Goal: Task Accomplishment & Management: Manage account settings

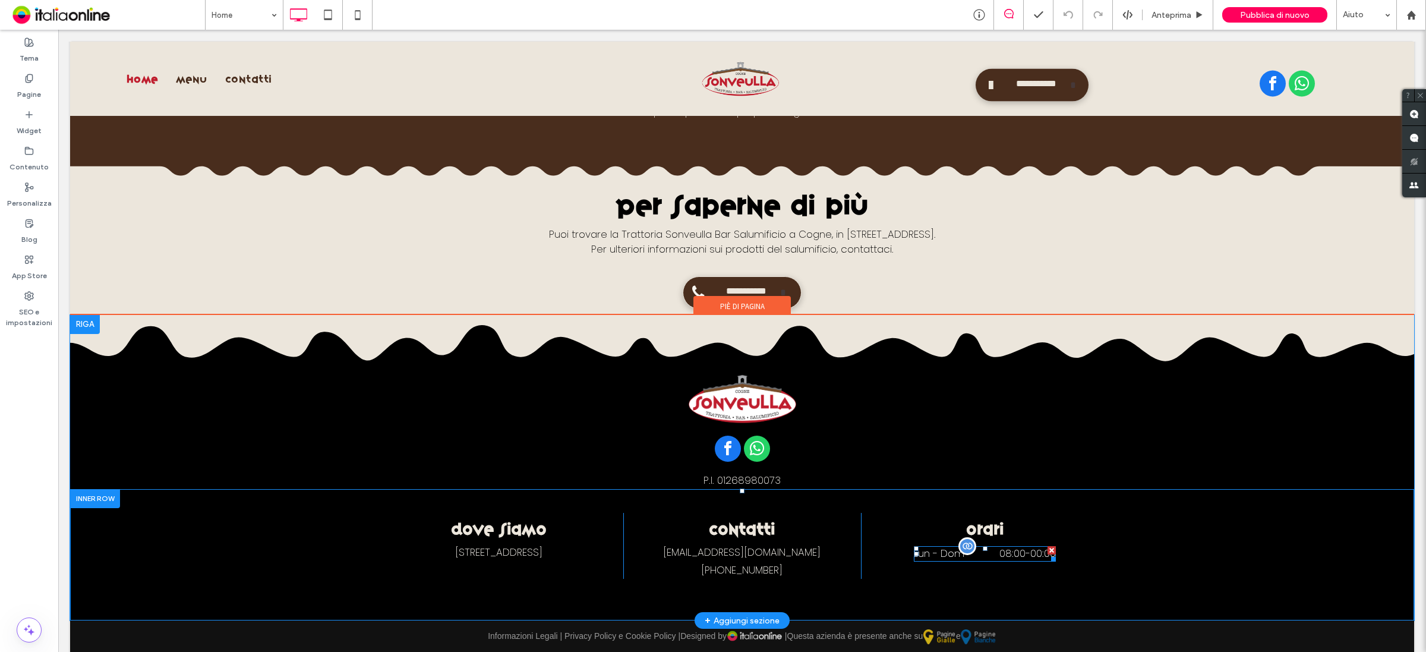
click at [1005, 546] on time "08:00" at bounding box center [1012, 553] width 26 height 14
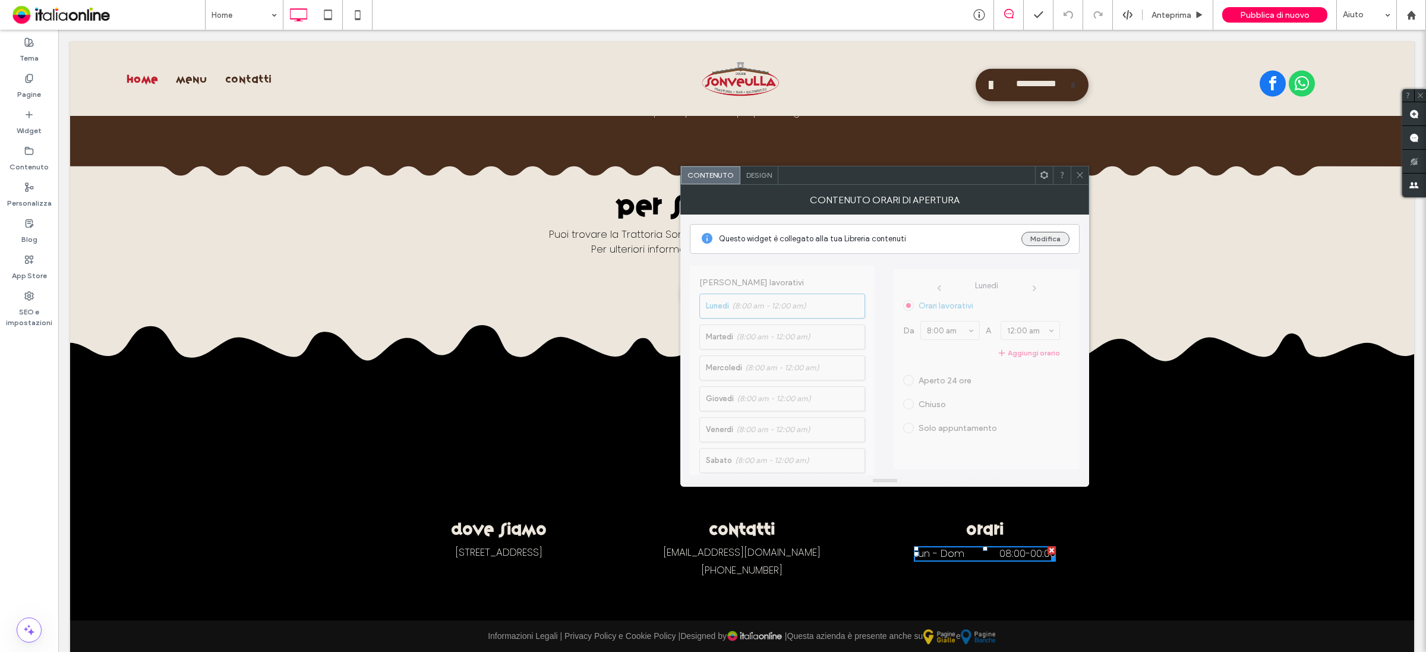
click at [1037, 236] on button "Modifica" at bounding box center [1045, 239] width 48 height 14
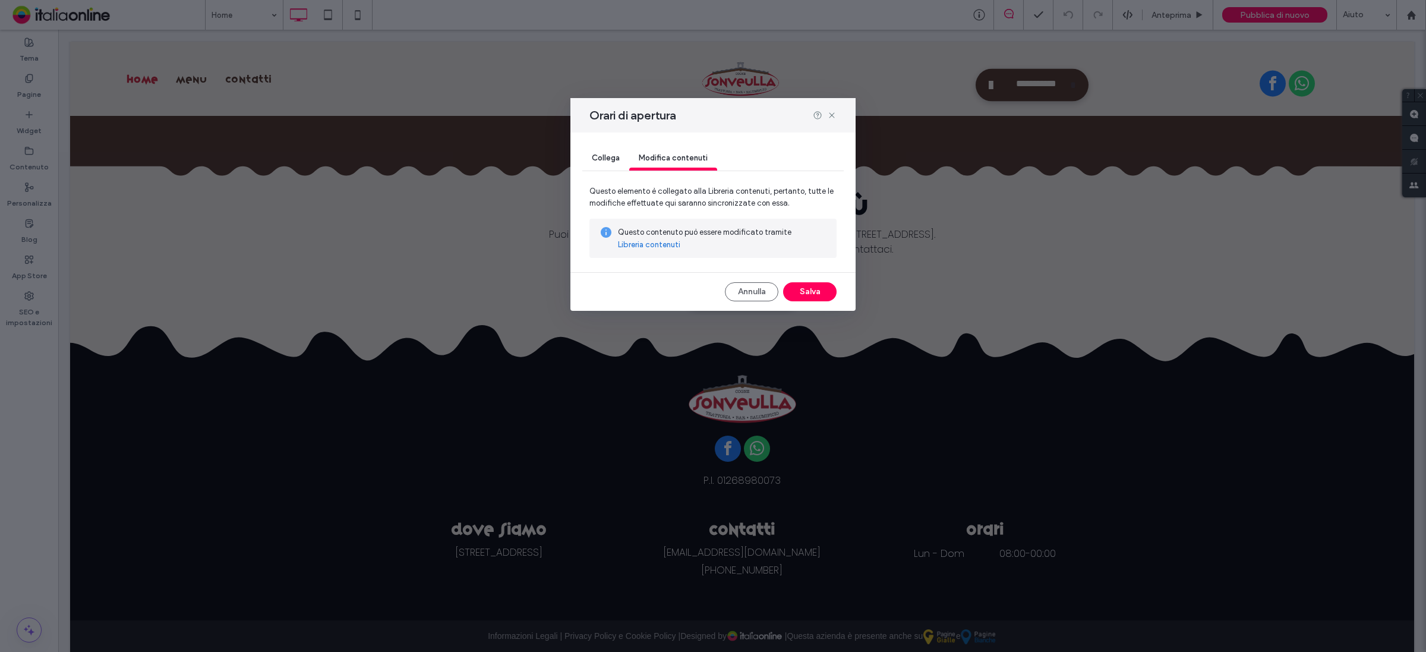
click at [643, 244] on link "Libreria contenuti" at bounding box center [649, 245] width 62 height 12
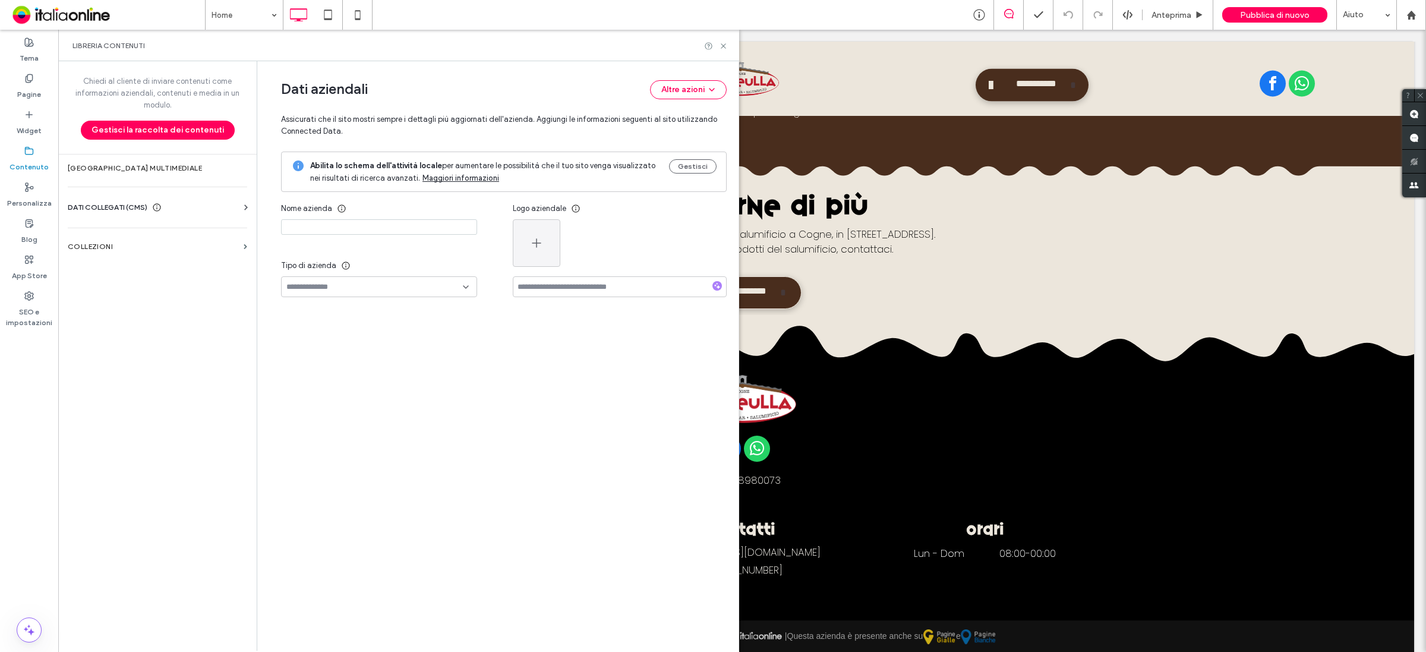
type input "**********"
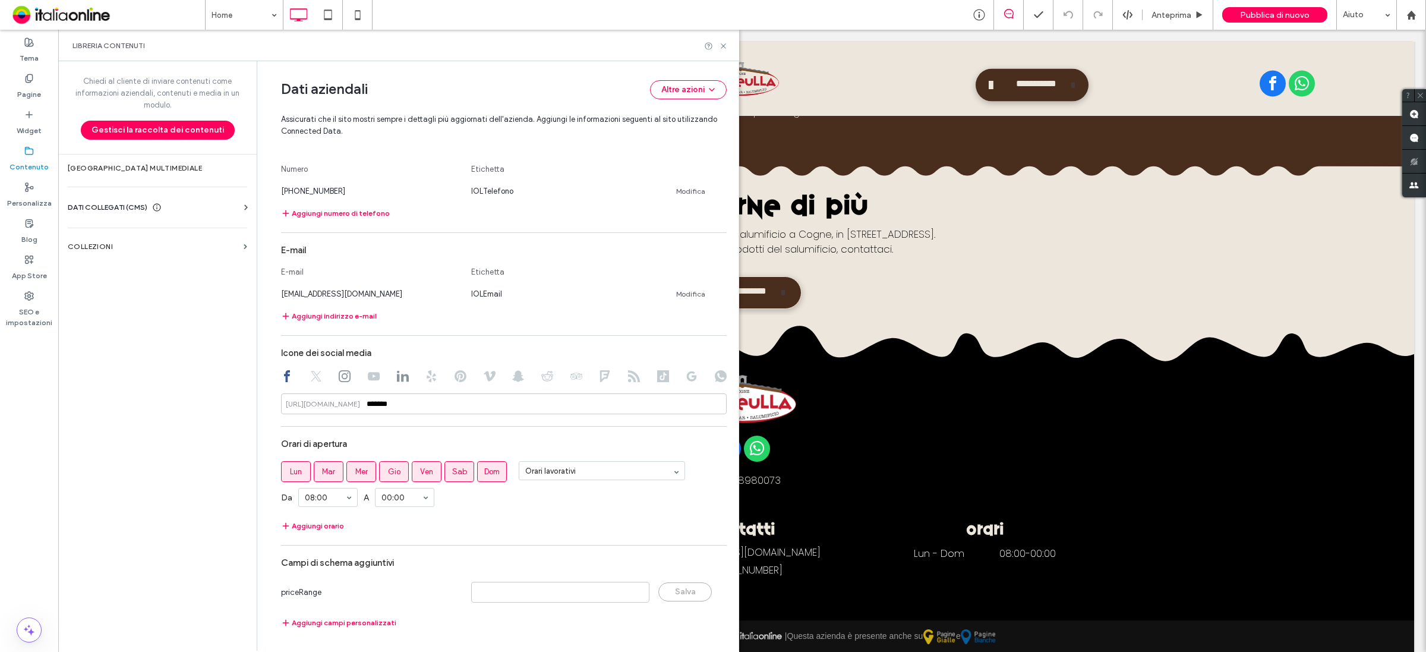
scroll to position [385, 0]
click at [292, 471] on span "Lun" at bounding box center [296, 472] width 12 height 12
click at [329, 466] on span "Mar" at bounding box center [328, 472] width 13 height 12
click at [326, 526] on button "Aggiungi orario" at bounding box center [312, 526] width 63 height 14
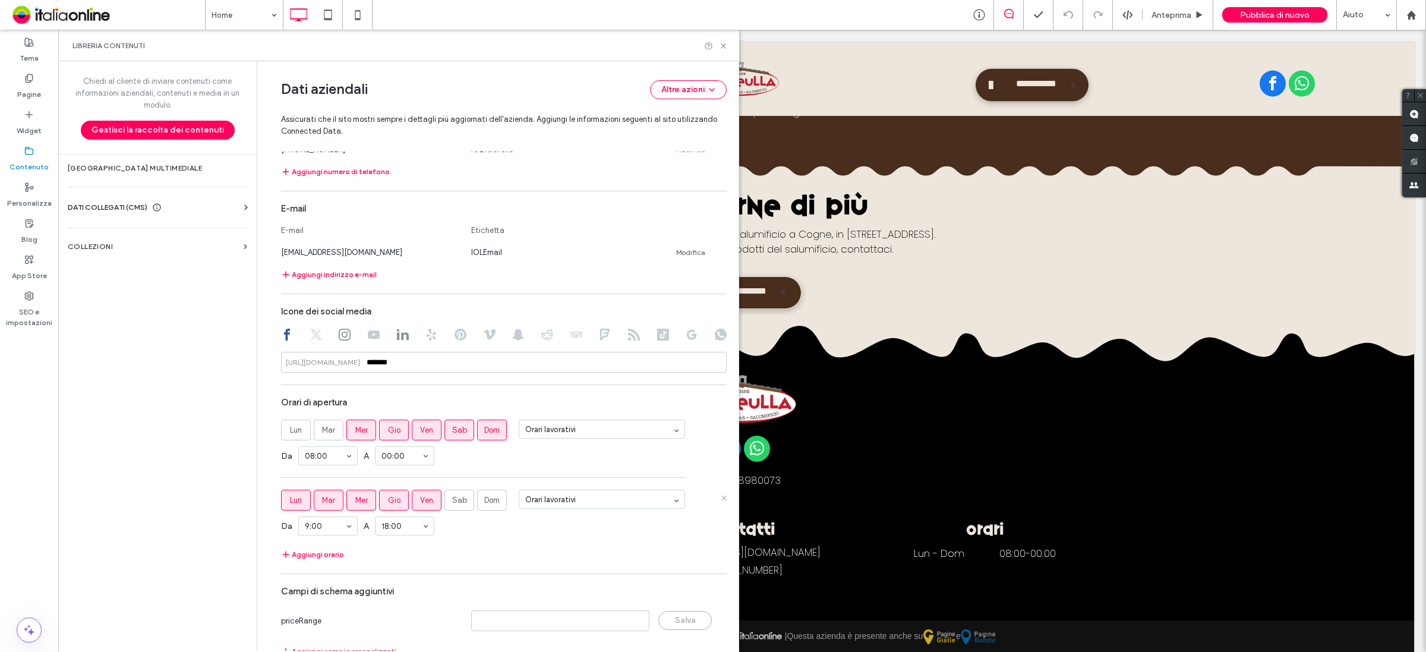
scroll to position [456, 0]
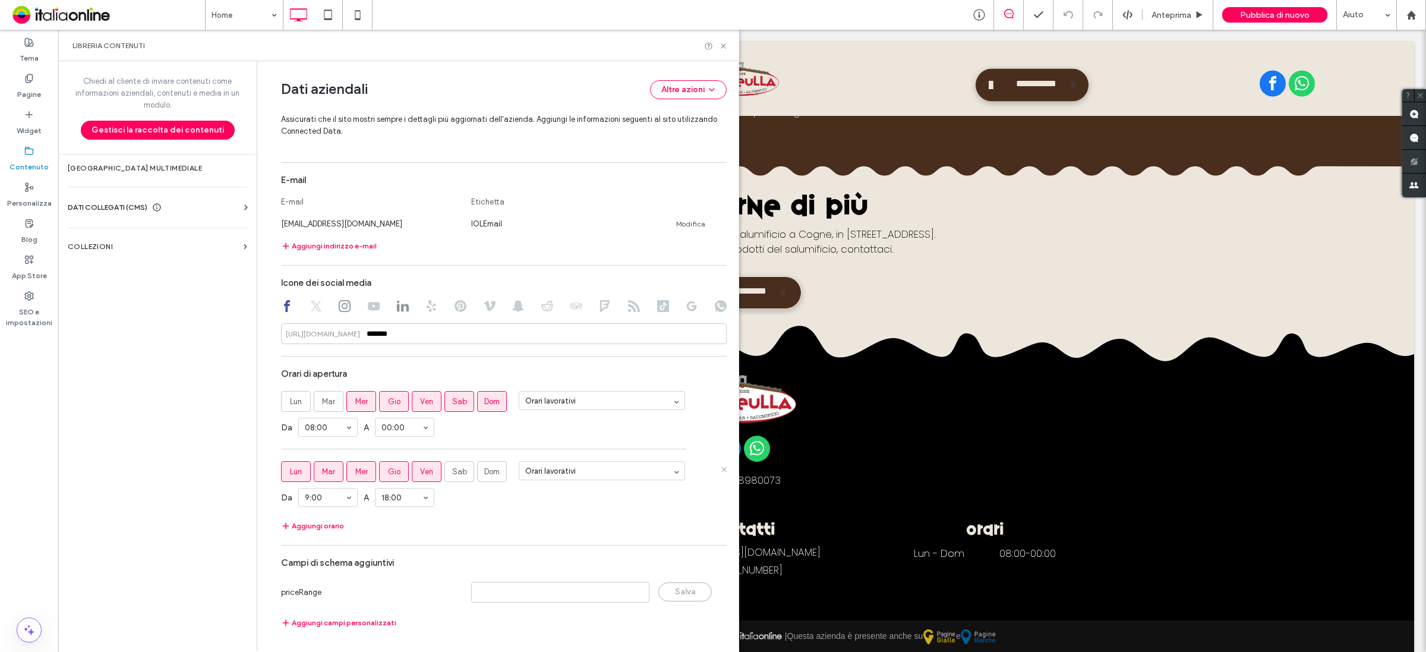
click at [322, 474] on span "Mar" at bounding box center [328, 472] width 13 height 12
click at [319, 476] on label "Mar" at bounding box center [329, 471] width 30 height 21
click at [356, 475] on span "Mer" at bounding box center [361, 472] width 12 height 12
click at [388, 474] on span "Gio" at bounding box center [394, 472] width 12 height 12
click at [431, 474] on label "Ven" at bounding box center [427, 471] width 30 height 21
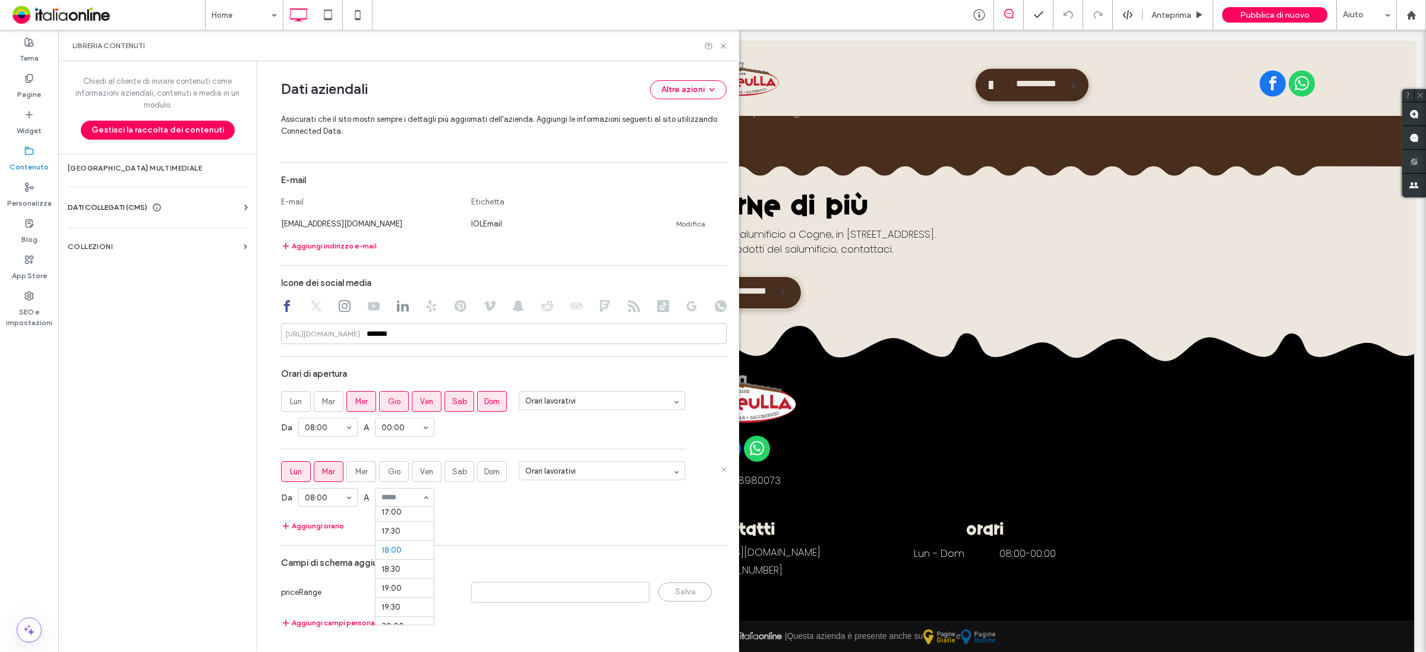
scroll to position [567, 0]
click at [722, 43] on icon at bounding box center [723, 46] width 9 height 9
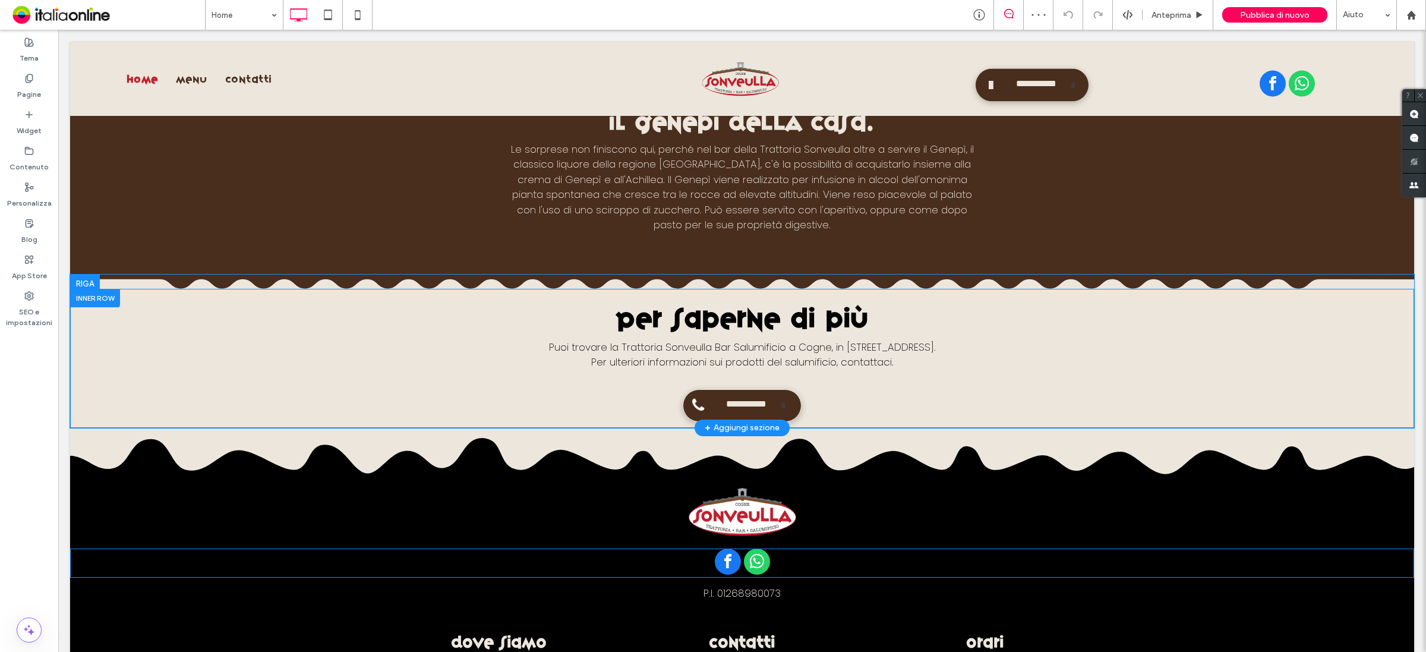
scroll to position [2029, 0]
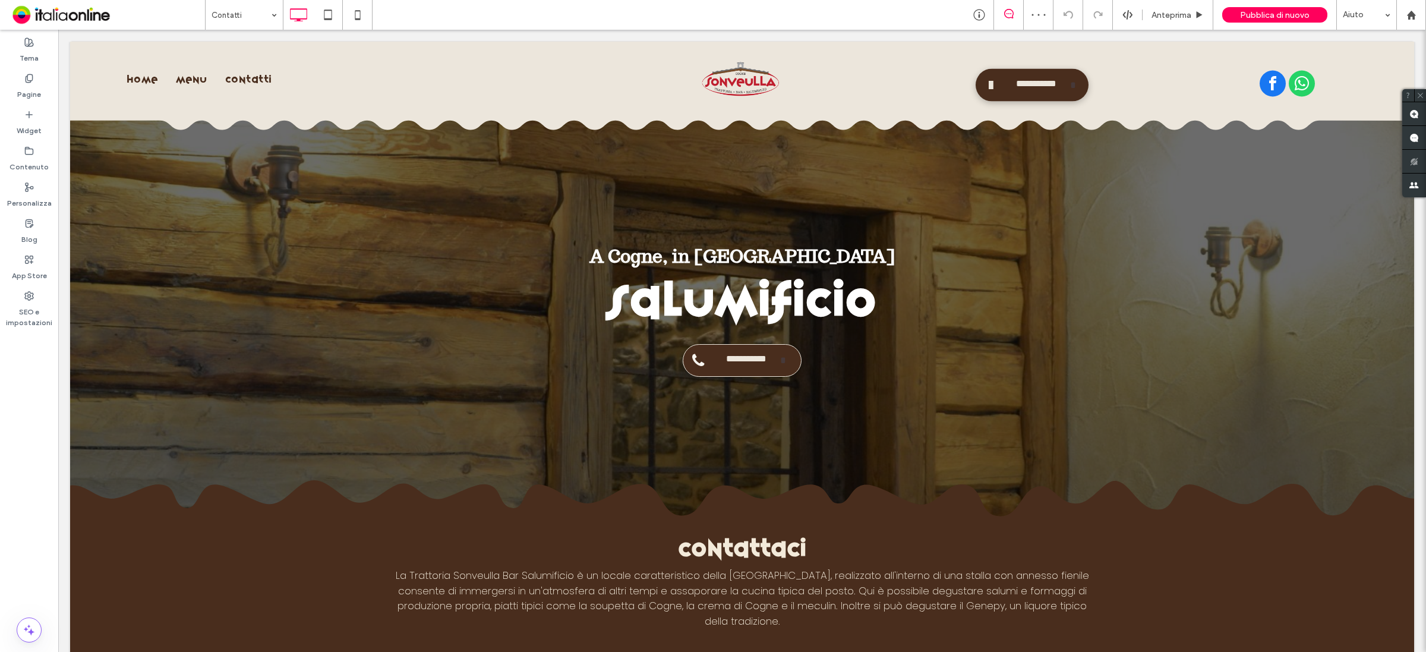
scroll to position [1411, 0]
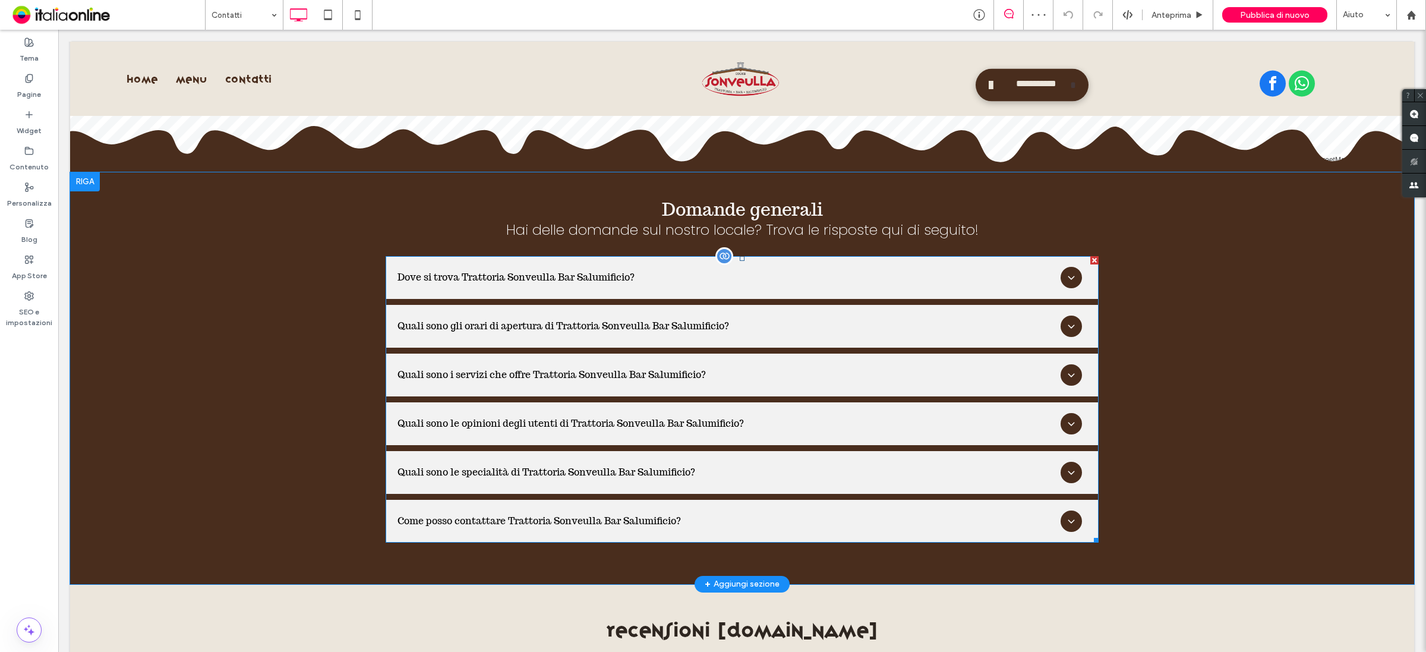
click at [490, 327] on span at bounding box center [742, 399] width 713 height 286
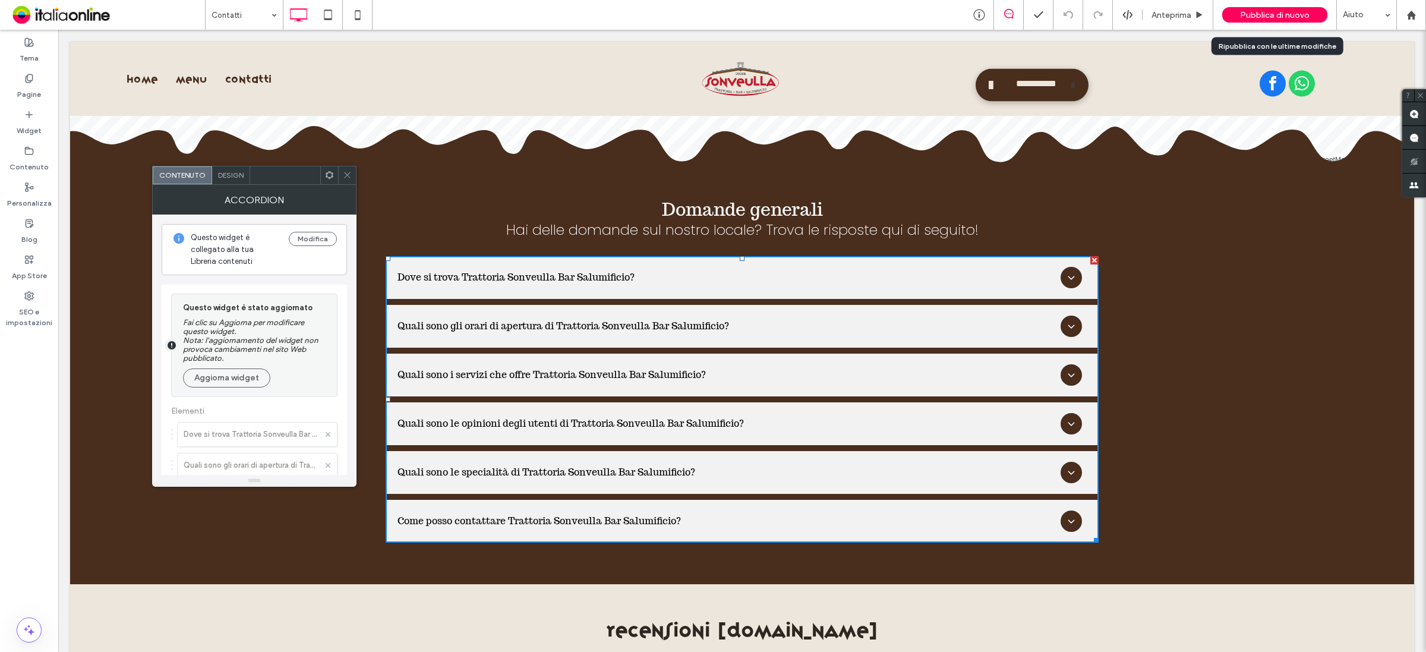
click at [1276, 7] on div "Pubblica di nuovo" at bounding box center [1274, 14] width 105 height 15
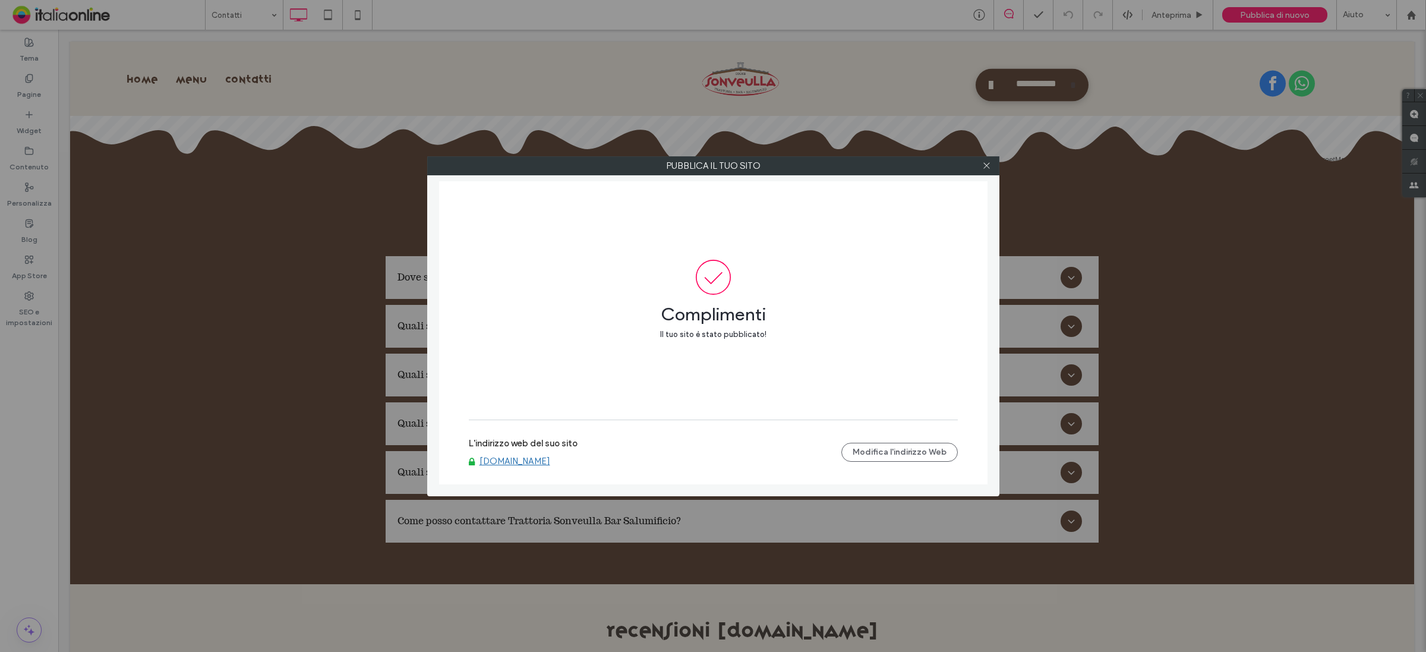
drag, startPoint x: 985, startPoint y: 168, endPoint x: 940, endPoint y: 163, distance: 45.3
click at [985, 168] on icon at bounding box center [986, 165] width 9 height 9
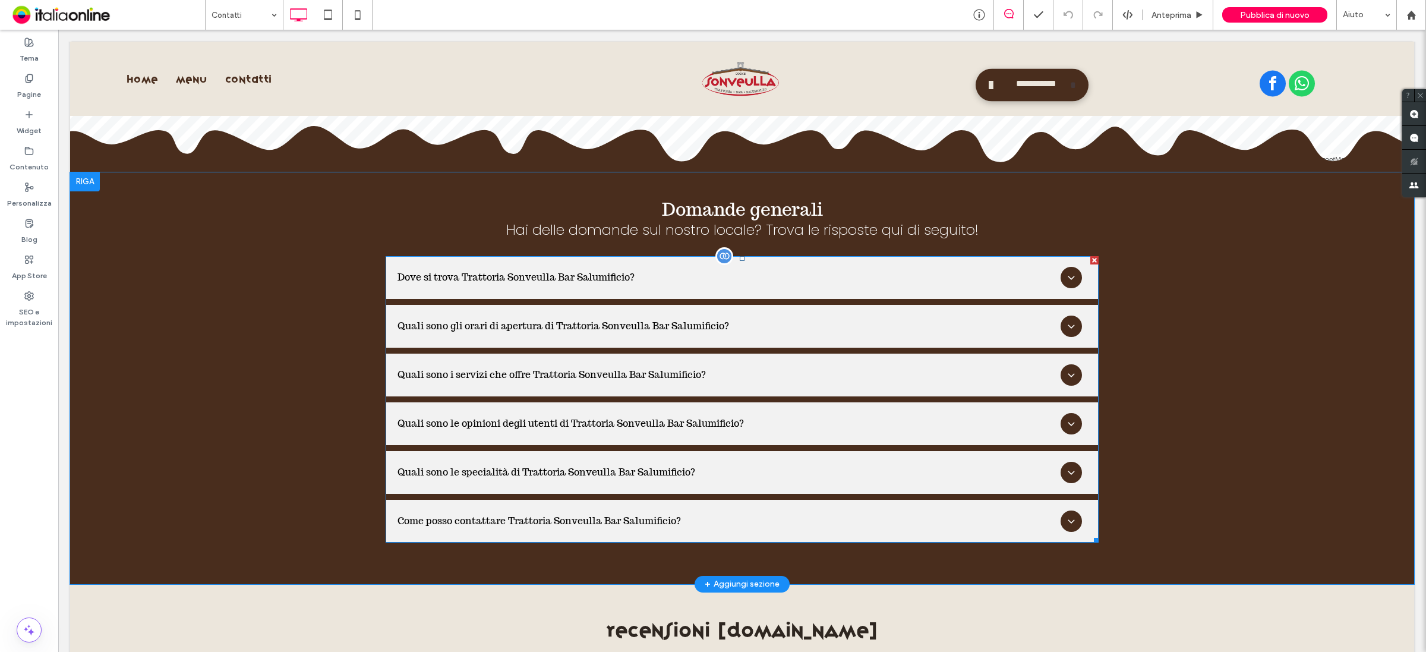
click at [491, 278] on span at bounding box center [742, 399] width 713 height 286
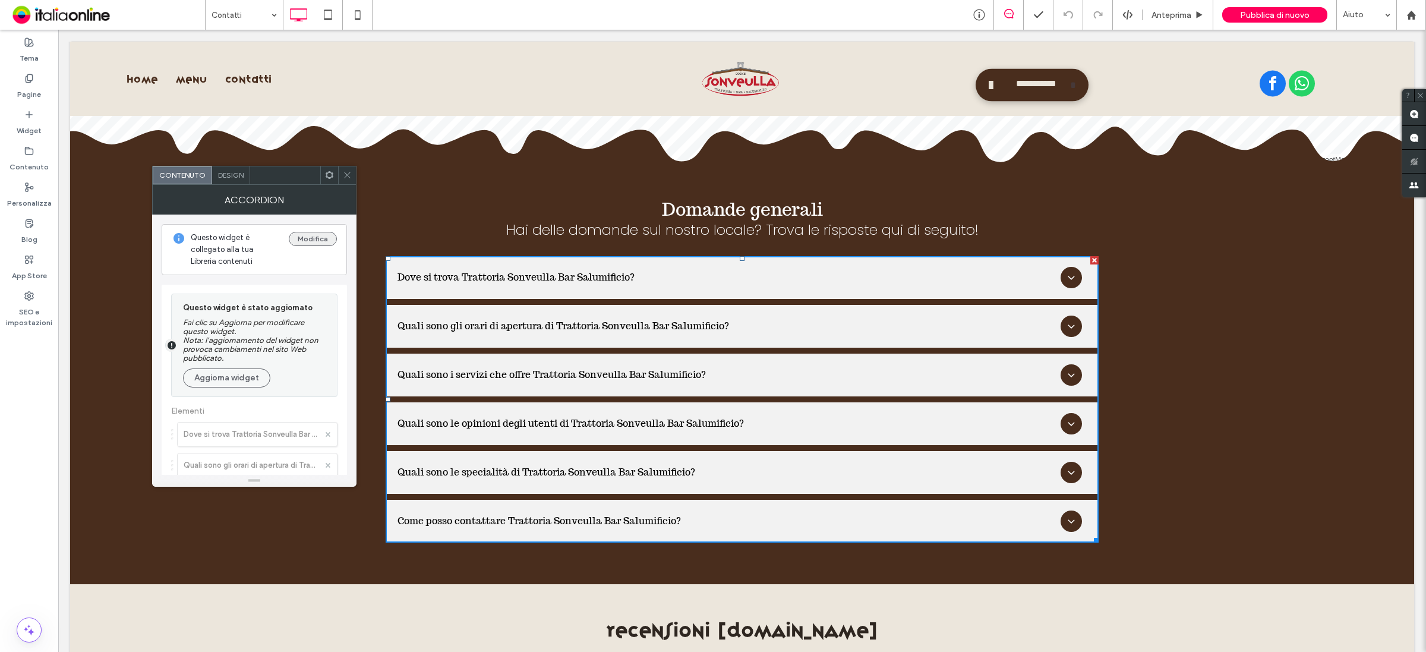
click at [299, 239] on button "Modifica" at bounding box center [313, 239] width 48 height 14
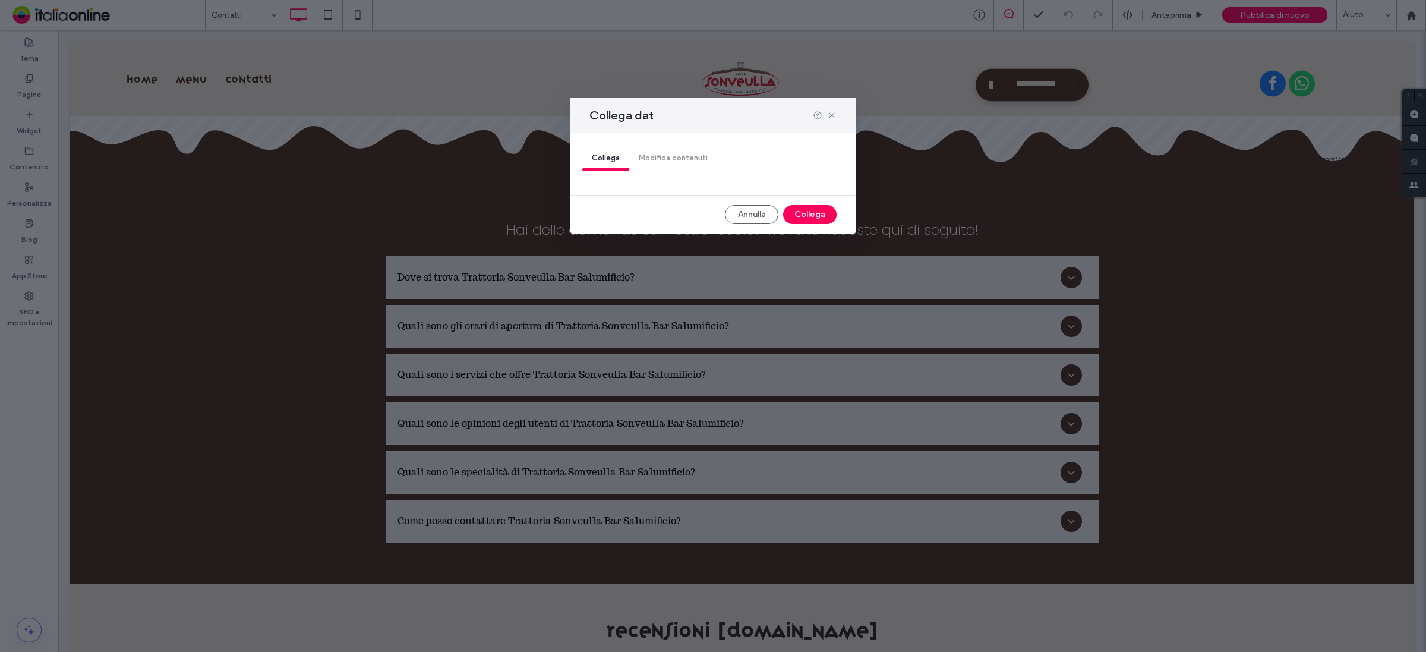
click at [672, 160] on div "Collega Modifica contenuti" at bounding box center [712, 159] width 261 height 24
click at [832, 111] on icon at bounding box center [832, 116] width 10 height 10
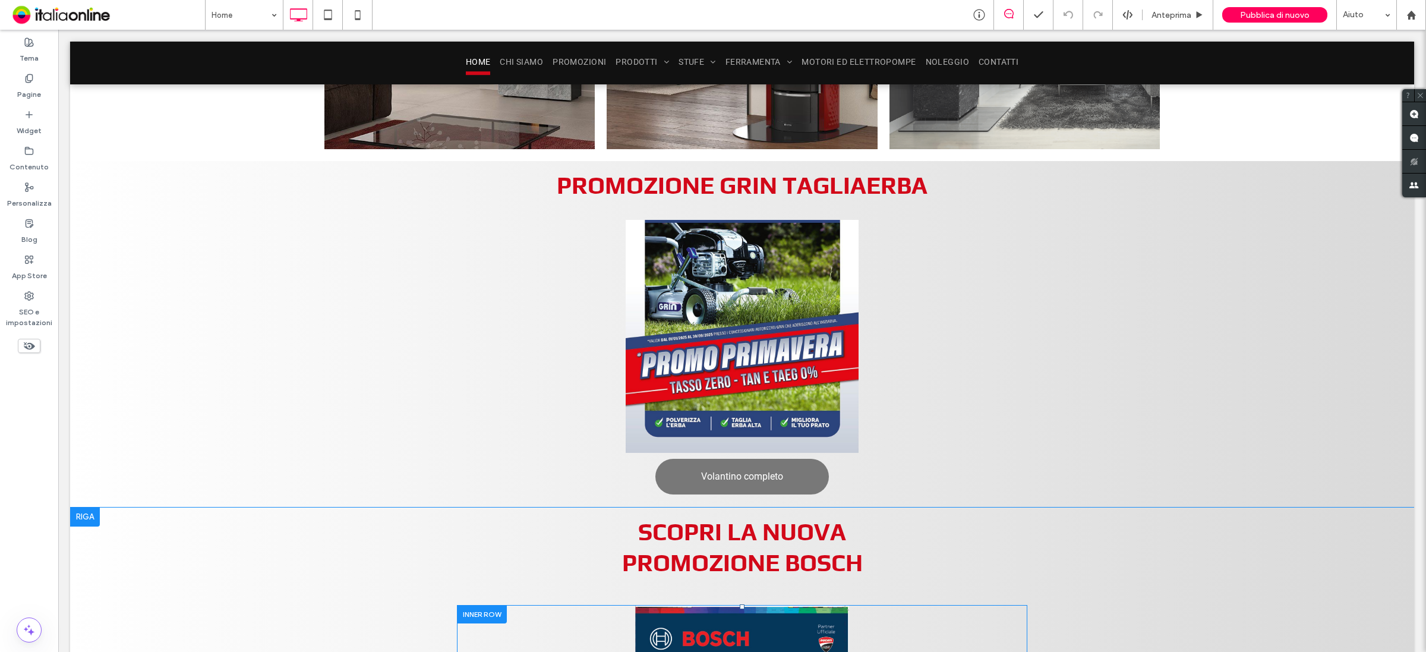
scroll to position [1469, 0]
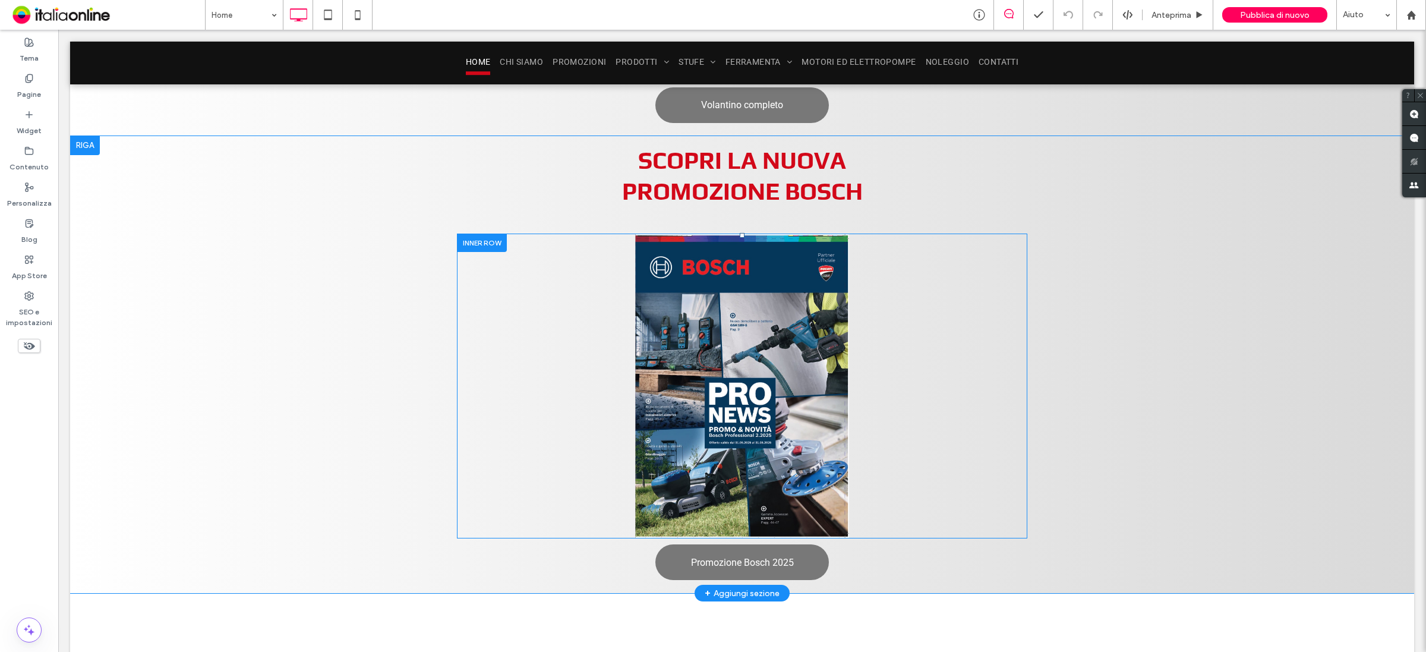
click at [743, 312] on div "Click To Paste" at bounding box center [742, 385] width 570 height 305
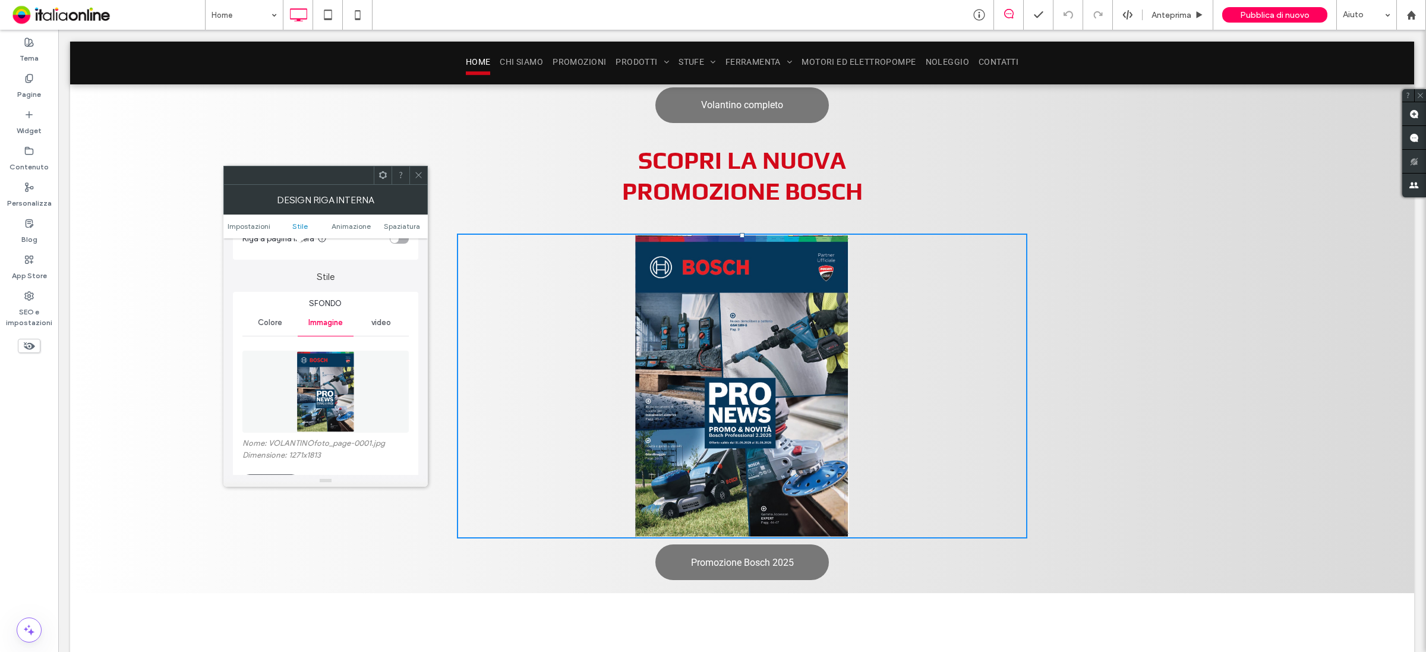
scroll to position [74, 0]
click at [419, 176] on icon at bounding box center [418, 175] width 9 height 9
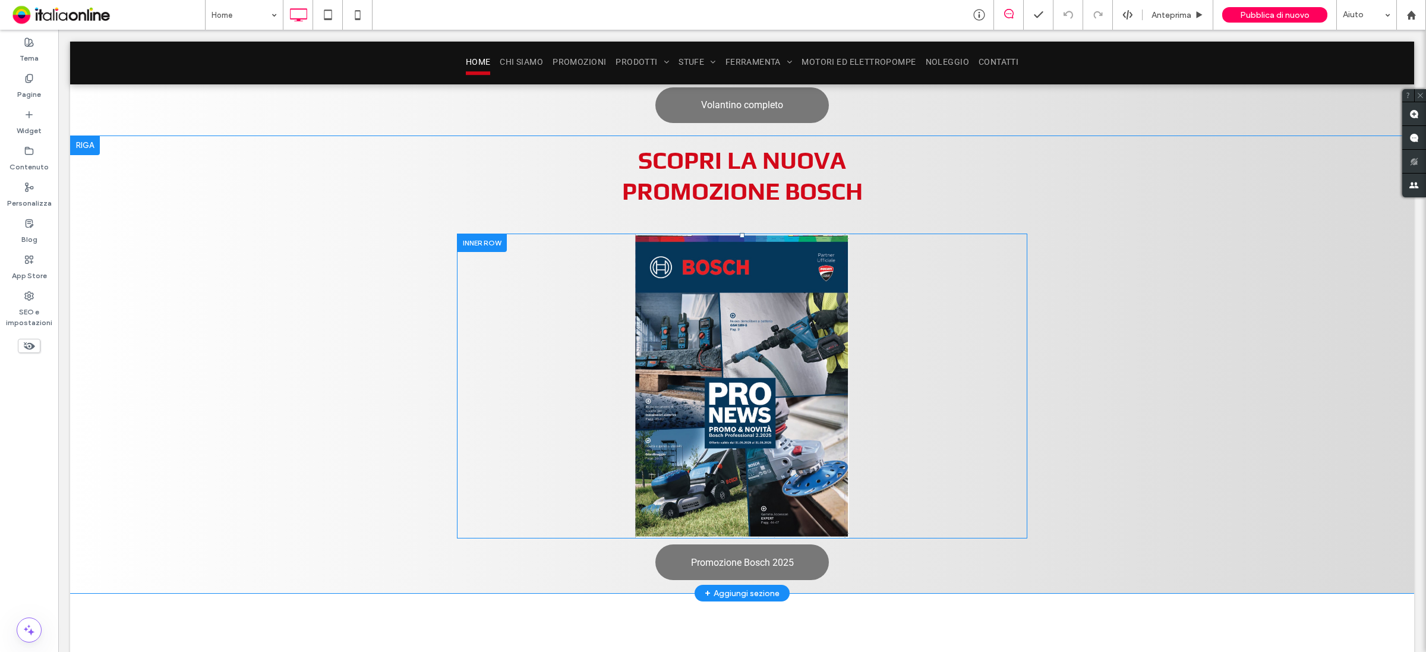
drag, startPoint x: 740, startPoint y: 362, endPoint x: 732, endPoint y: 354, distance: 11.4
click at [740, 362] on div "Click To Paste" at bounding box center [742, 385] width 570 height 305
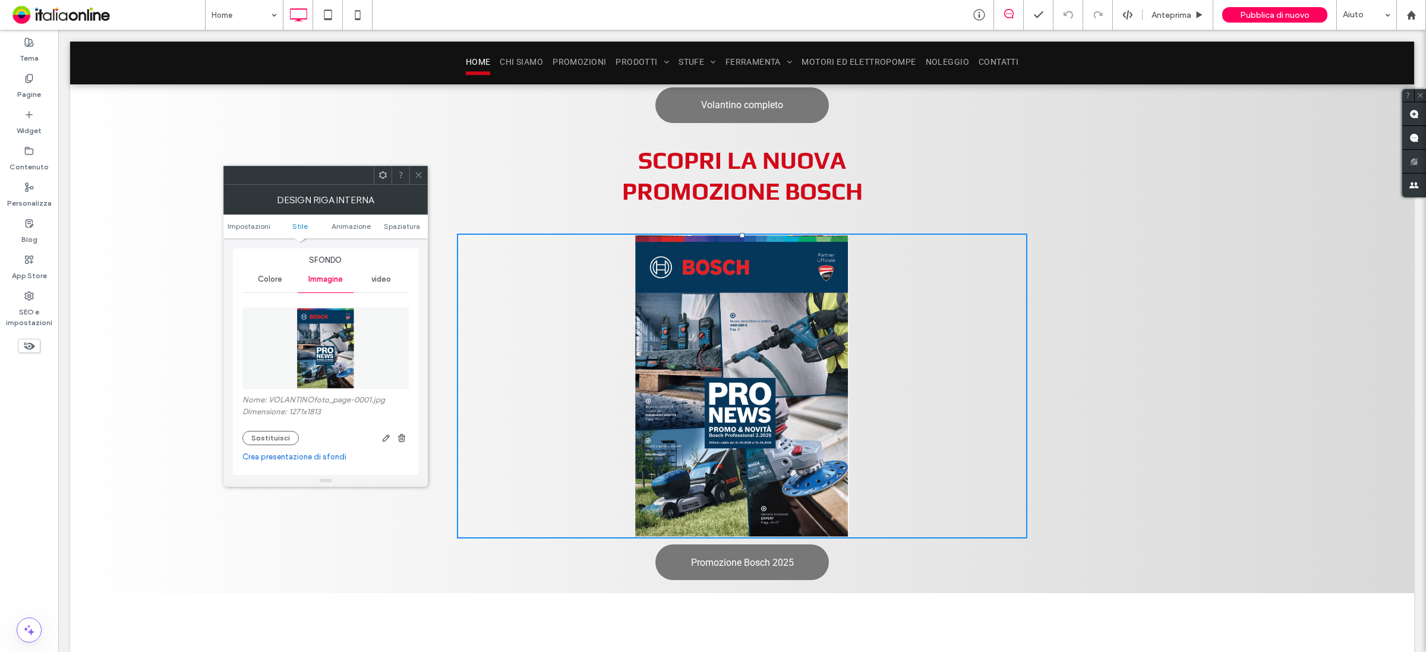
scroll to position [223, 0]
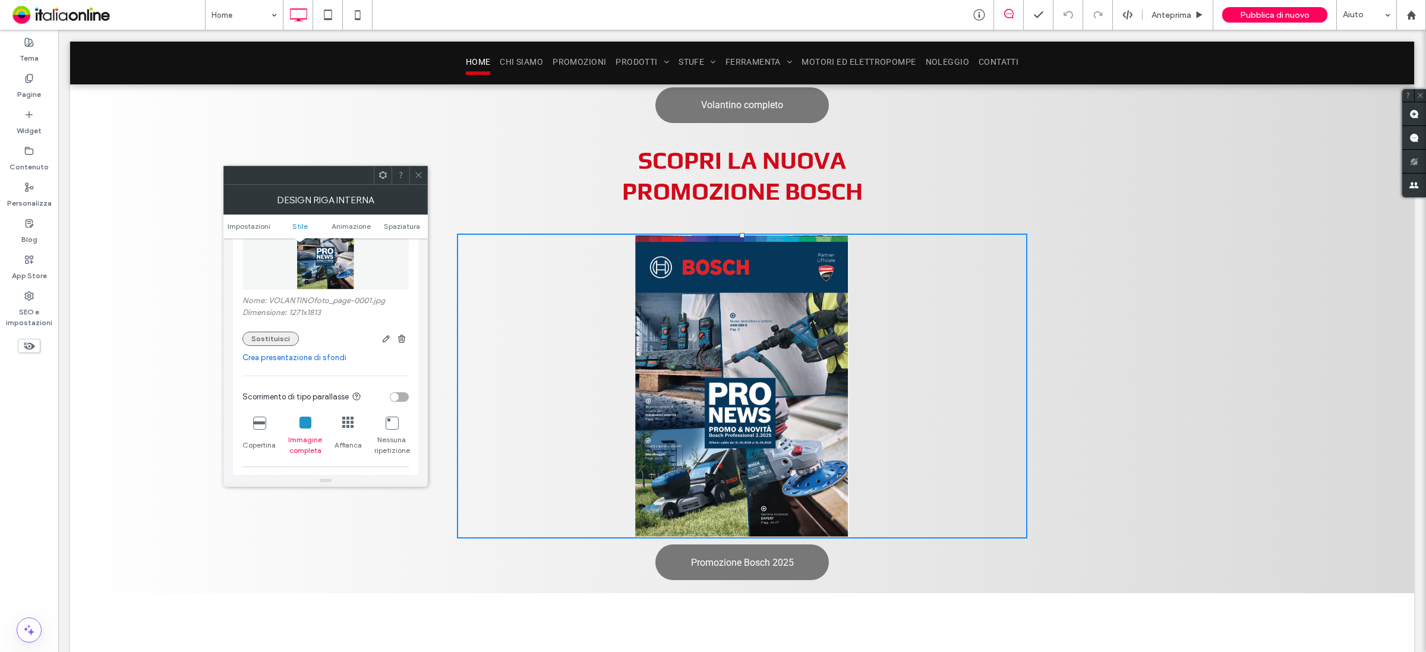
click at [264, 337] on button "Sostituisci" at bounding box center [270, 339] width 56 height 14
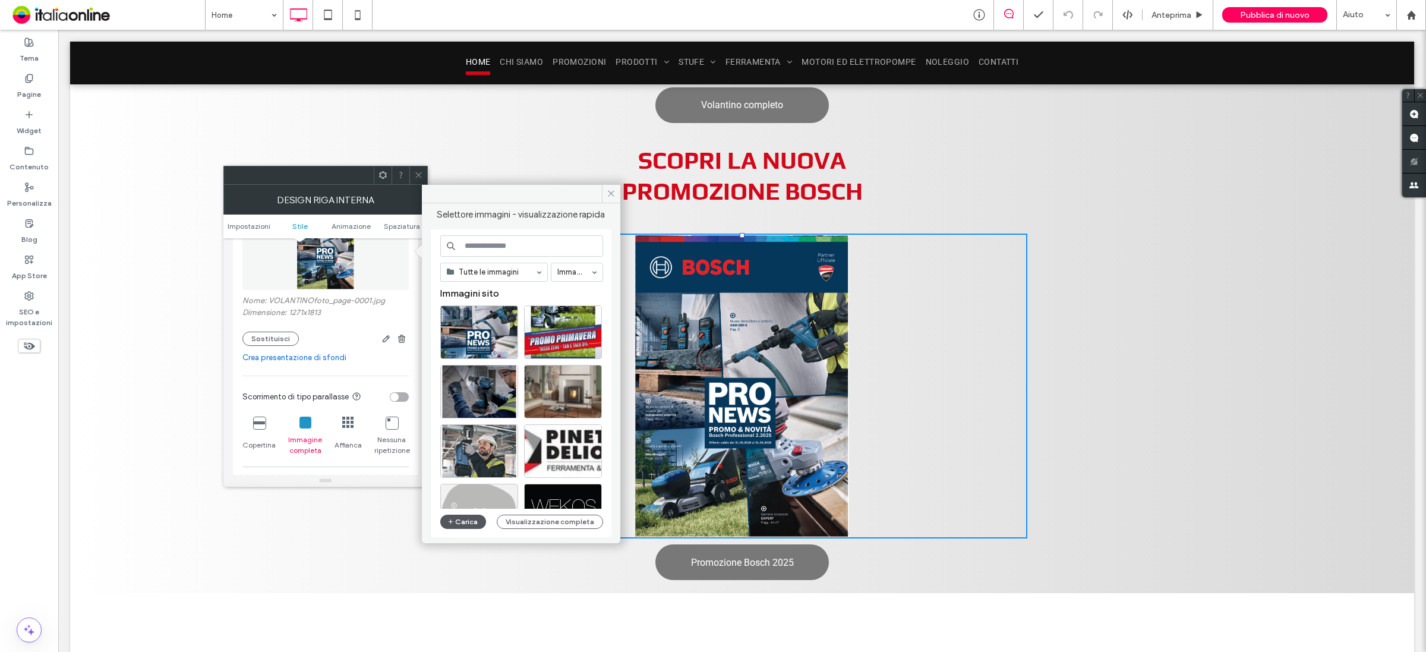
click at [453, 523] on icon "button" at bounding box center [450, 522] width 7 height 10
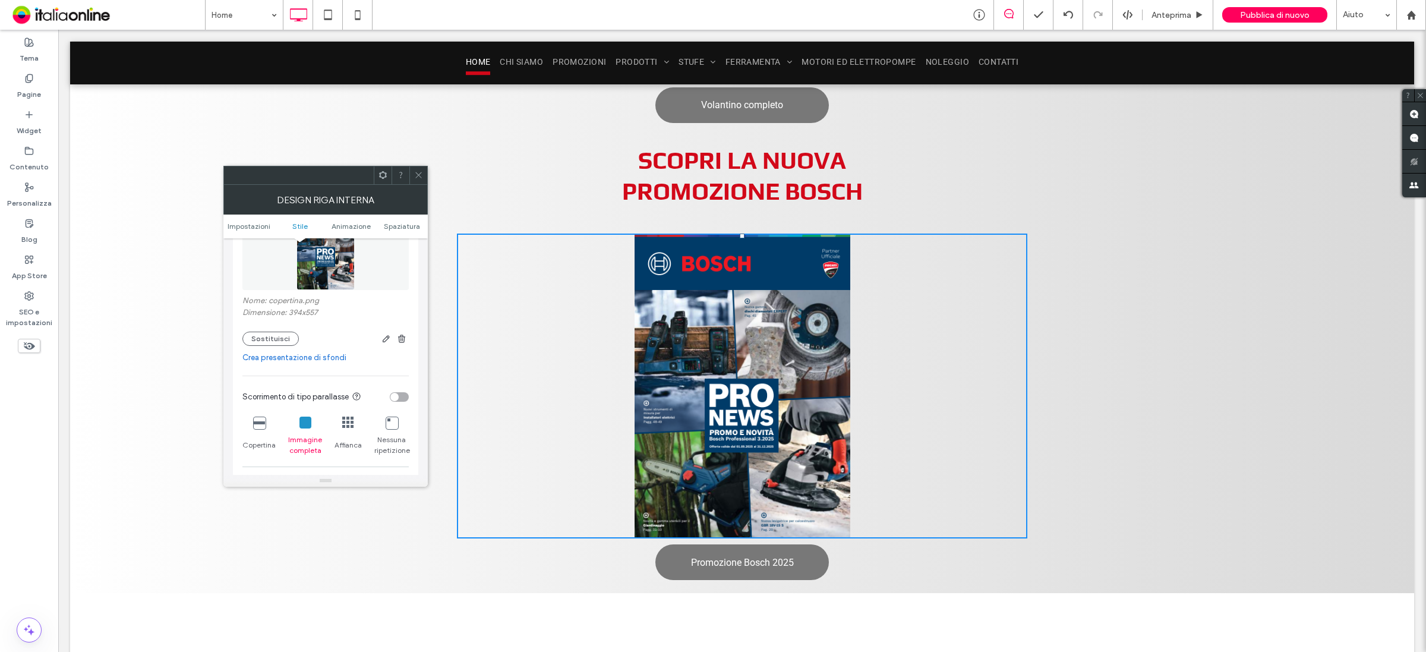
click at [425, 185] on div "Design riga interna" at bounding box center [325, 200] width 204 height 30
drag, startPoint x: 746, startPoint y: 559, endPoint x: 743, endPoint y: 525, distance: 34.5
click at [746, 559] on span "Promozione Bosch 2025" at bounding box center [742, 562] width 103 height 23
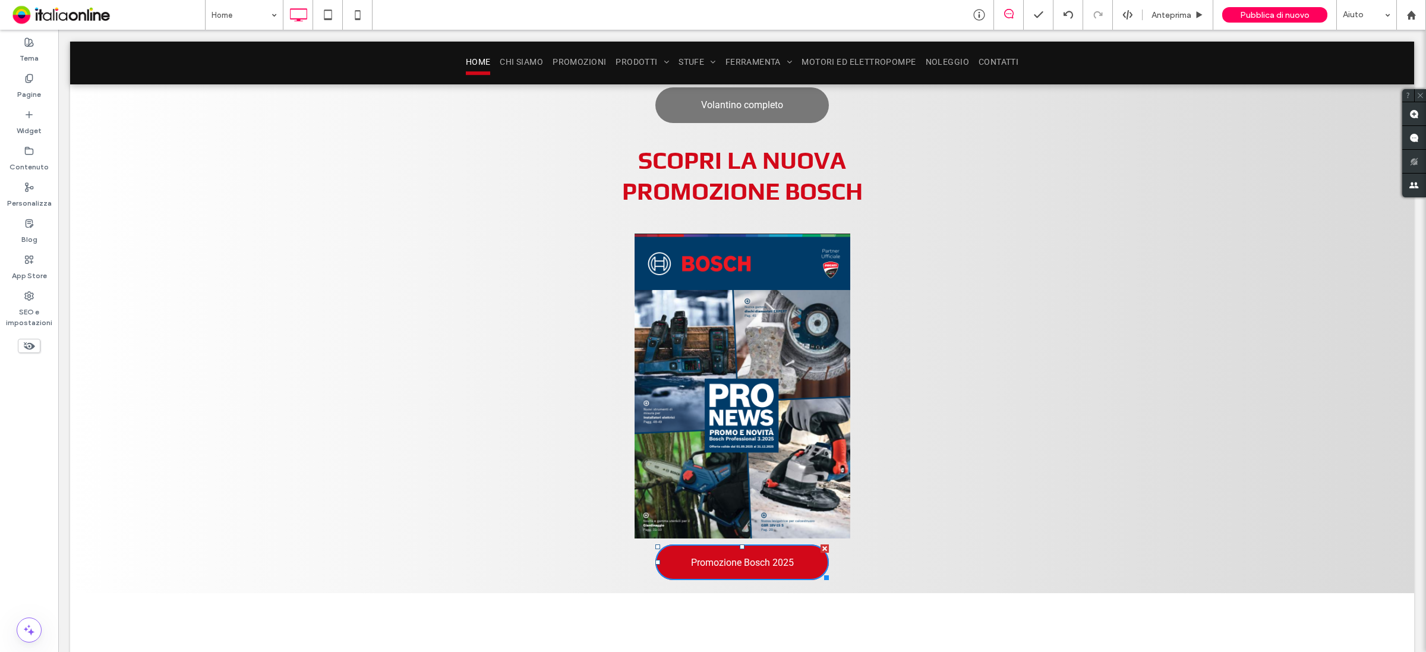
click at [753, 562] on span "Promozione Bosch 2025" at bounding box center [742, 562] width 103 height 23
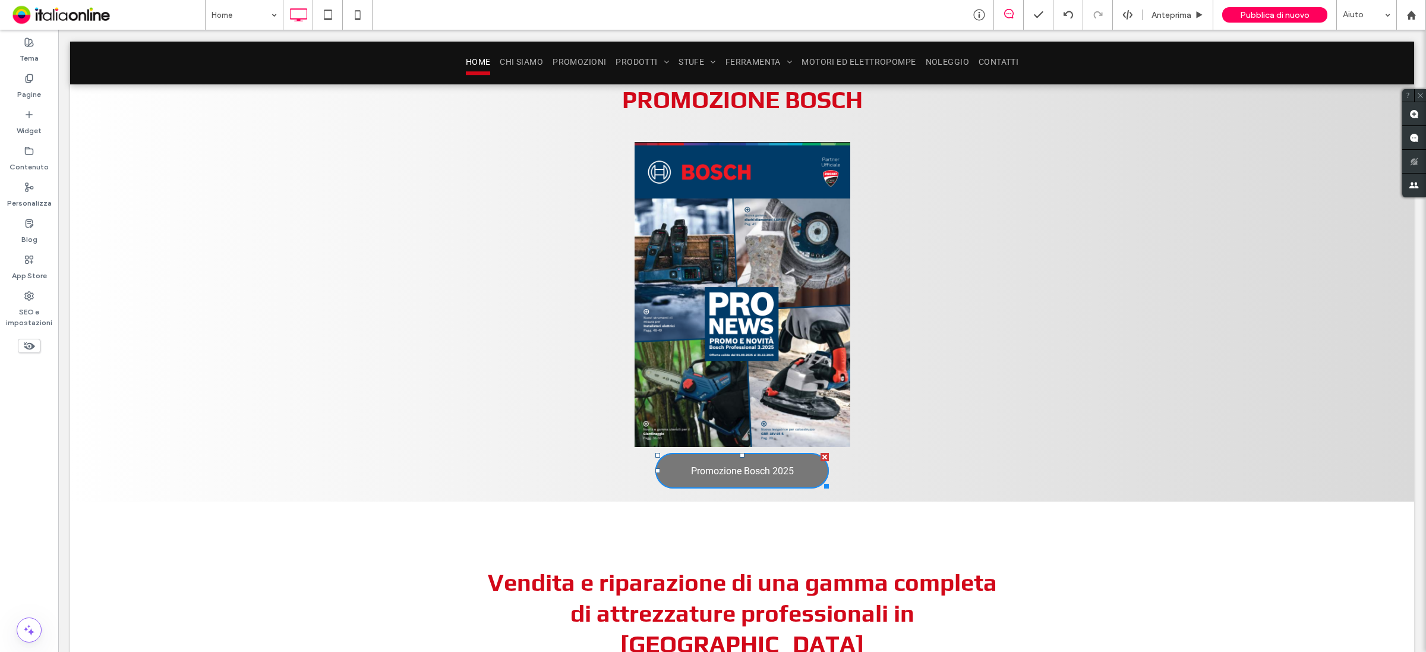
scroll to position [1543, 0]
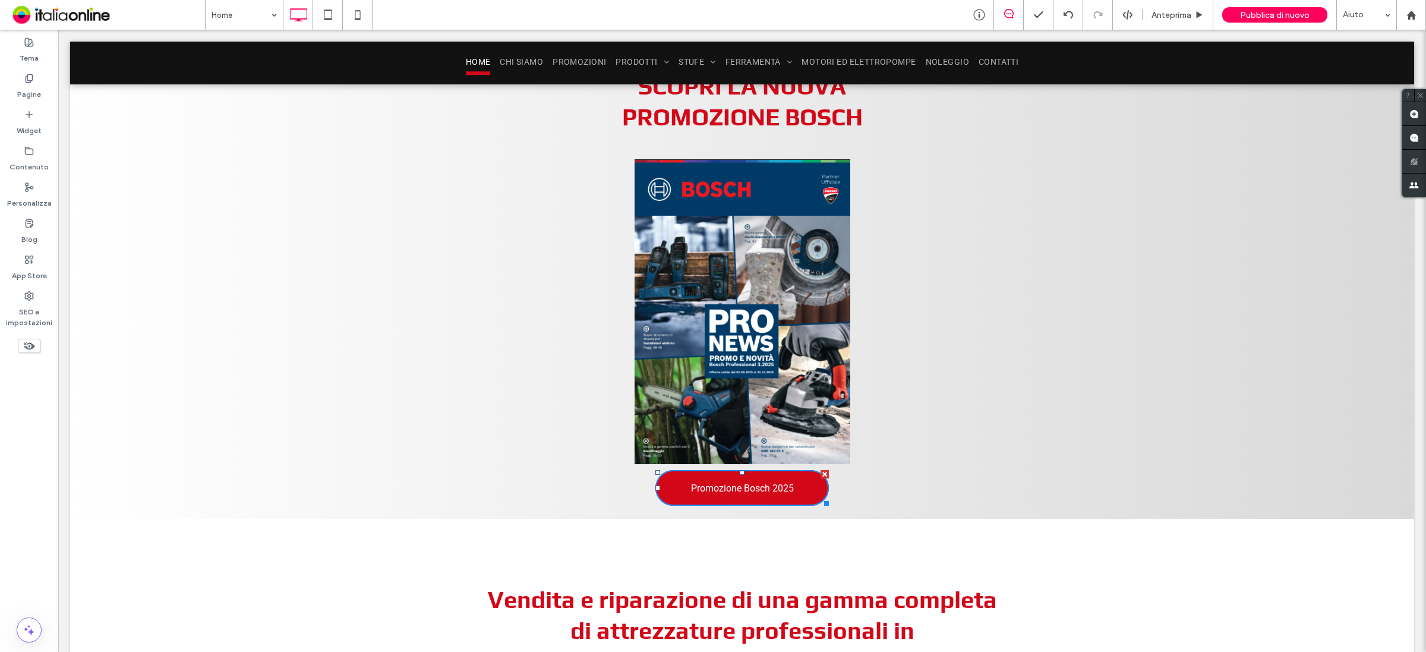
click at [734, 481] on span "Promozione Bosch 2025" at bounding box center [742, 487] width 103 height 23
click at [705, 484] on span "Promozione Bosch 2025" at bounding box center [742, 487] width 103 height 23
click at [1270, 17] on span "Pubblica di nuovo" at bounding box center [1275, 15] width 70 height 10
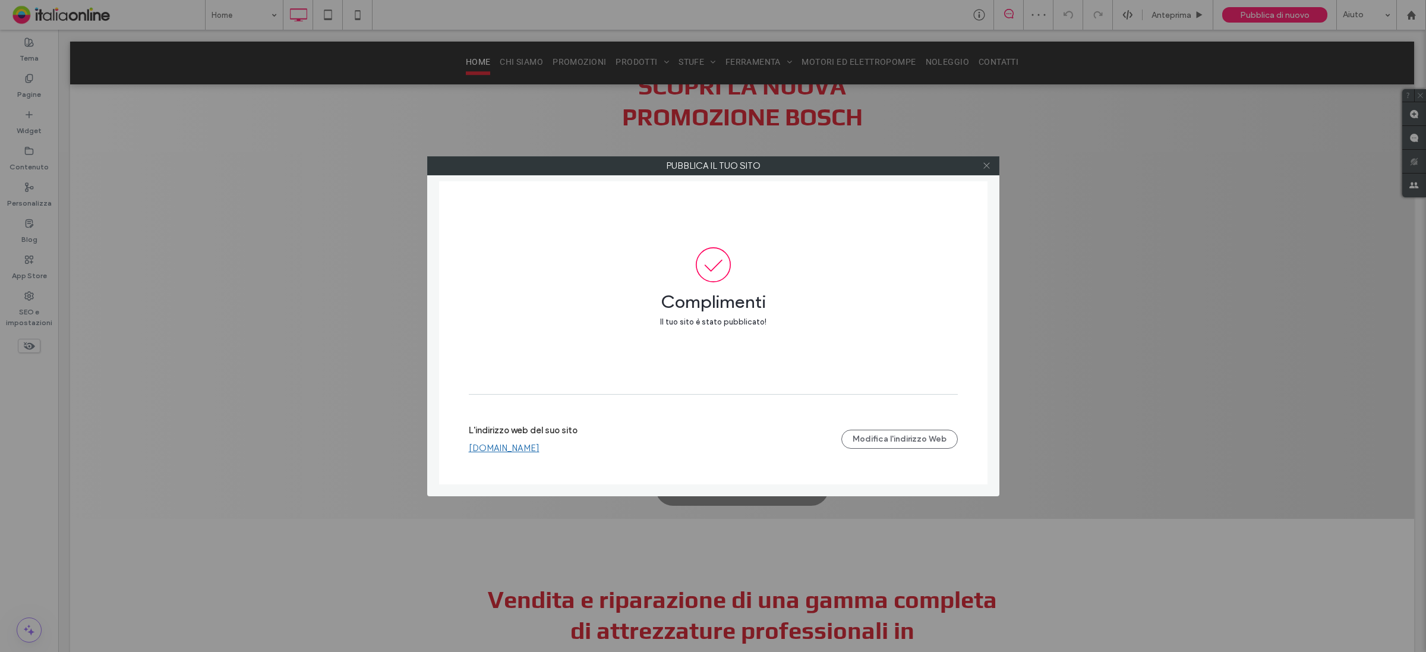
click at [988, 166] on icon at bounding box center [986, 165] width 9 height 9
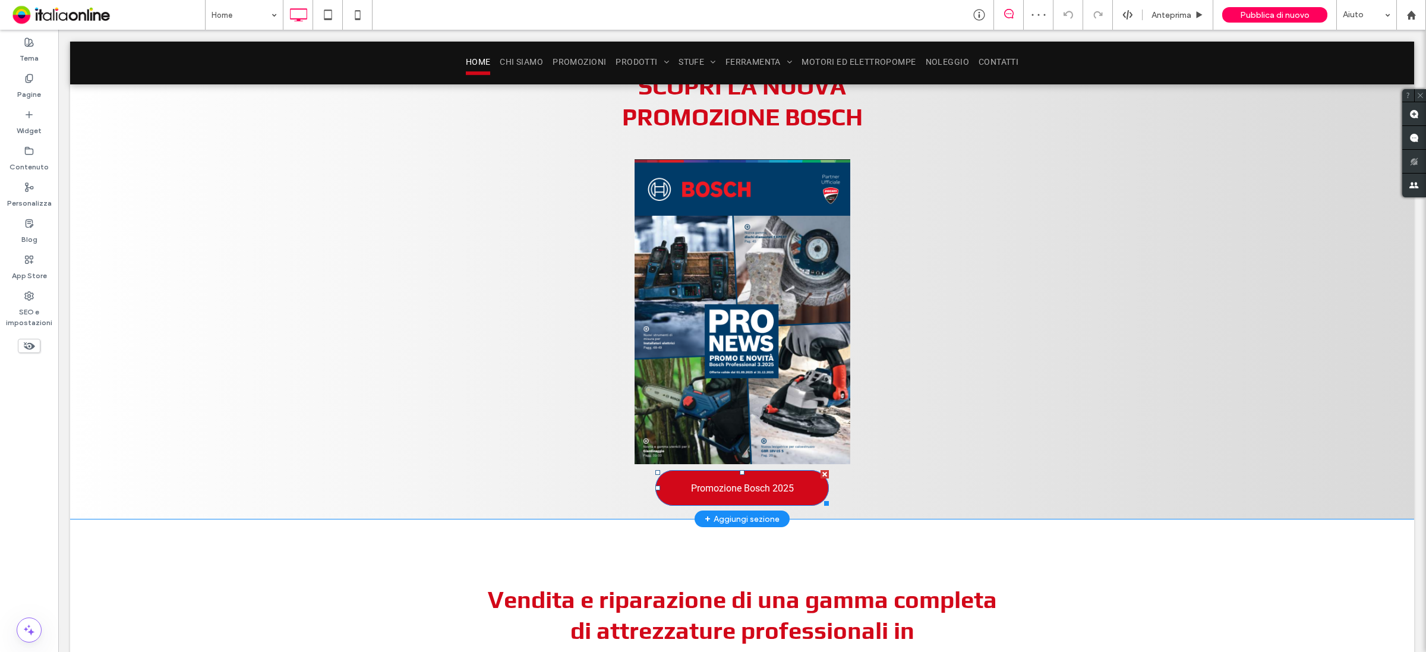
click at [706, 487] on span "Promozione Bosch 2025" at bounding box center [742, 487] width 103 height 23
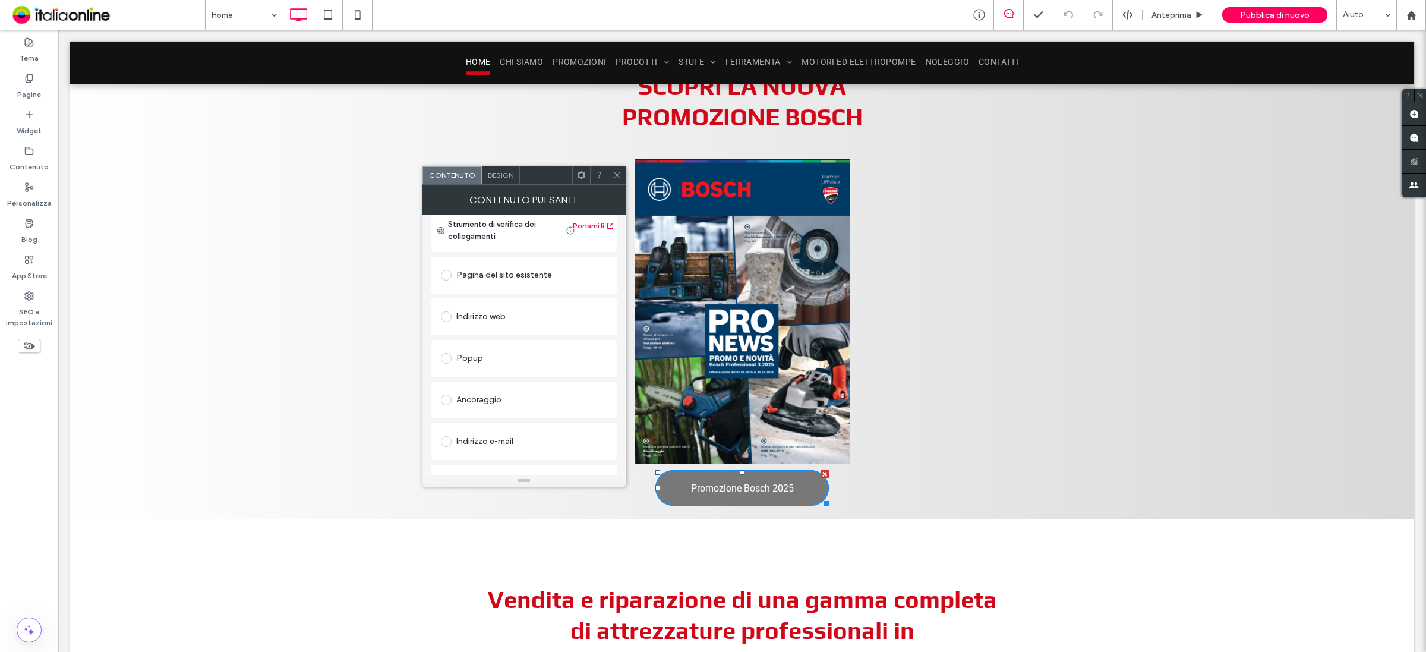
scroll to position [200, 0]
click at [457, 465] on div "Modifica file" at bounding box center [461, 464] width 41 height 9
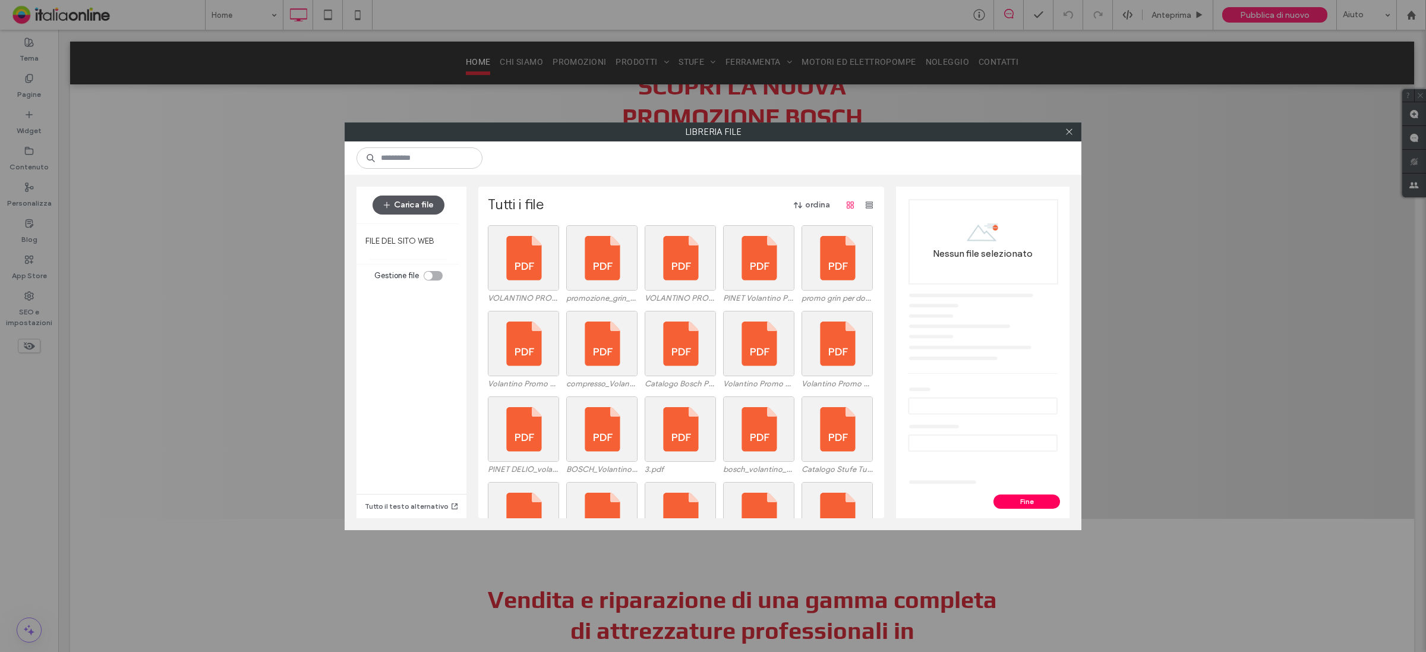
click at [397, 206] on button "Carica file" at bounding box center [409, 204] width 72 height 19
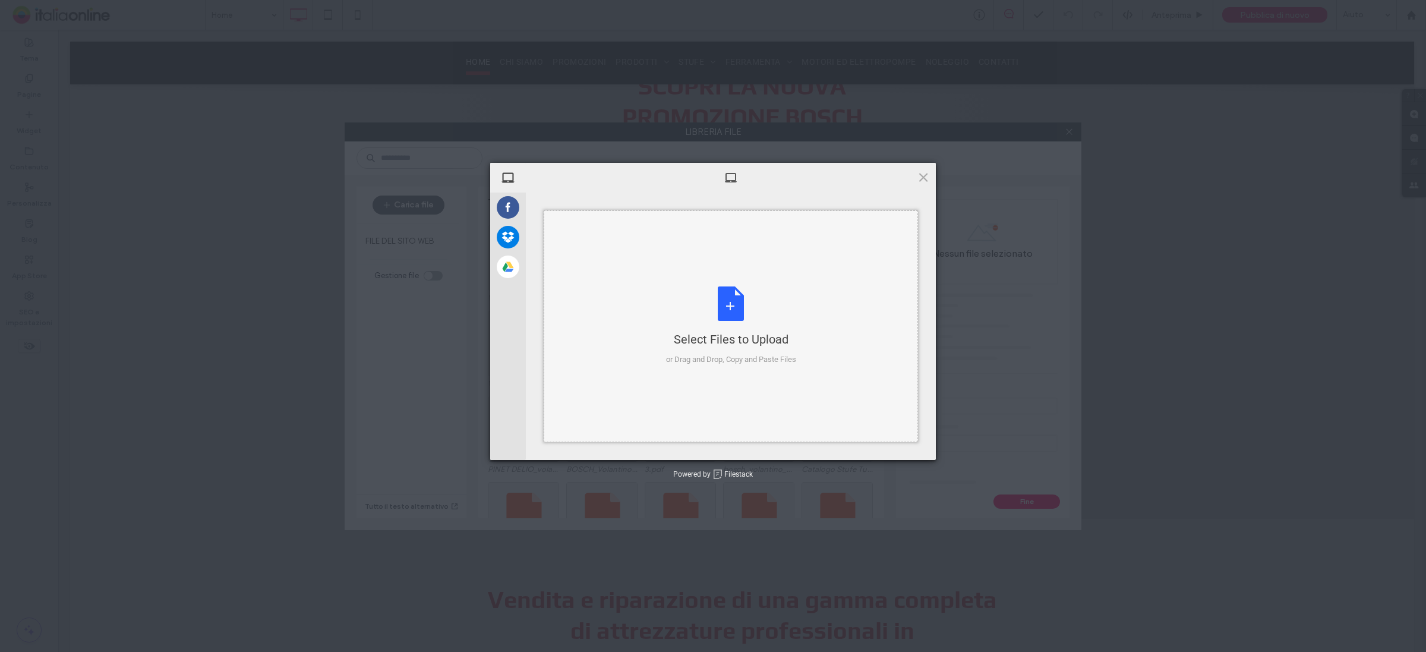
click at [725, 331] on div "Select Files to Upload" at bounding box center [731, 339] width 130 height 17
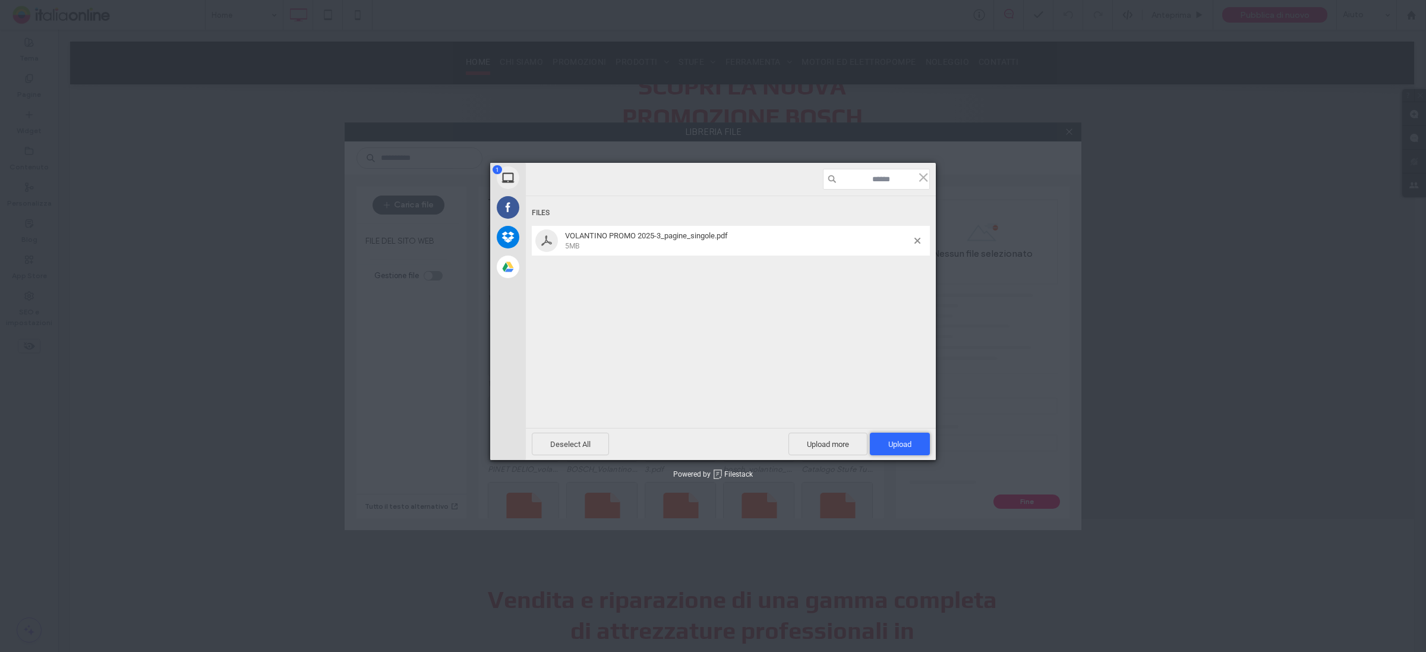
drag, startPoint x: 901, startPoint y: 440, endPoint x: 767, endPoint y: 401, distance: 139.3
click at [901, 440] on span "Upload 1" at bounding box center [899, 444] width 23 height 9
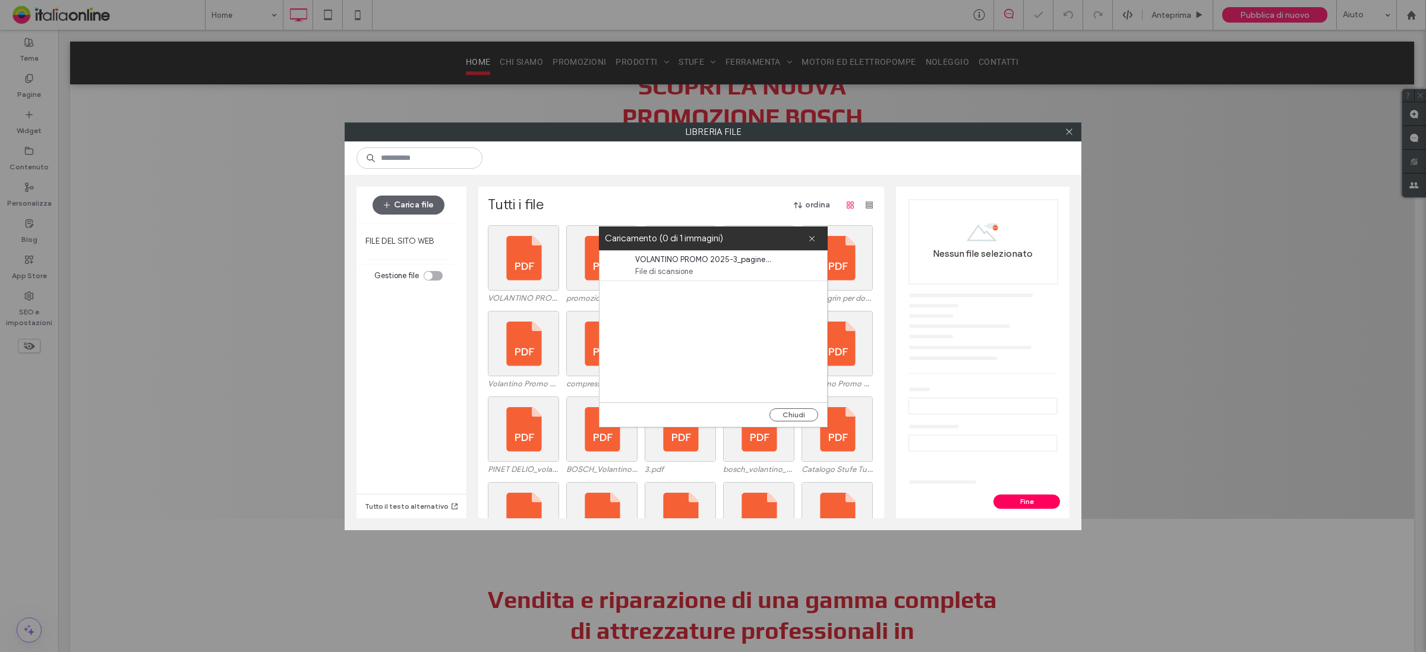
drag, startPoint x: 789, startPoint y: 414, endPoint x: 773, endPoint y: 402, distance: 19.6
click at [789, 414] on button "Chiudi" at bounding box center [793, 414] width 49 height 13
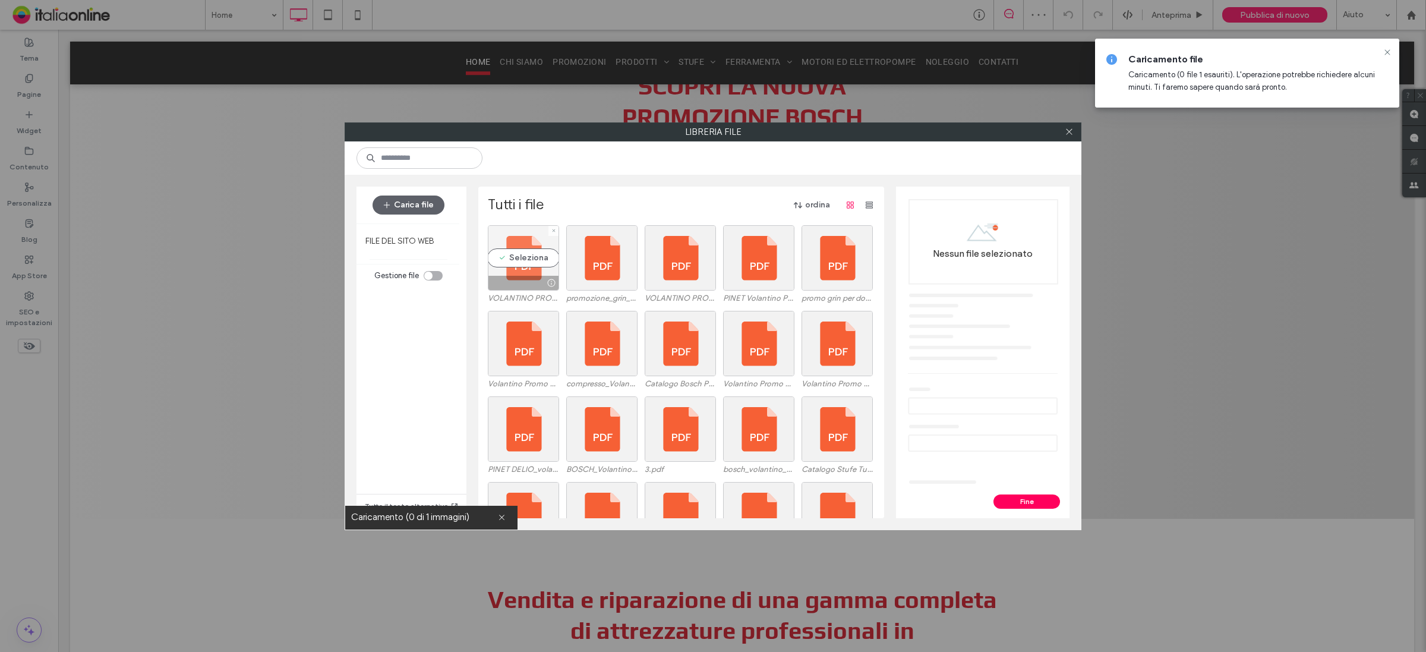
click at [504, 260] on div "Seleziona" at bounding box center [523, 257] width 71 height 65
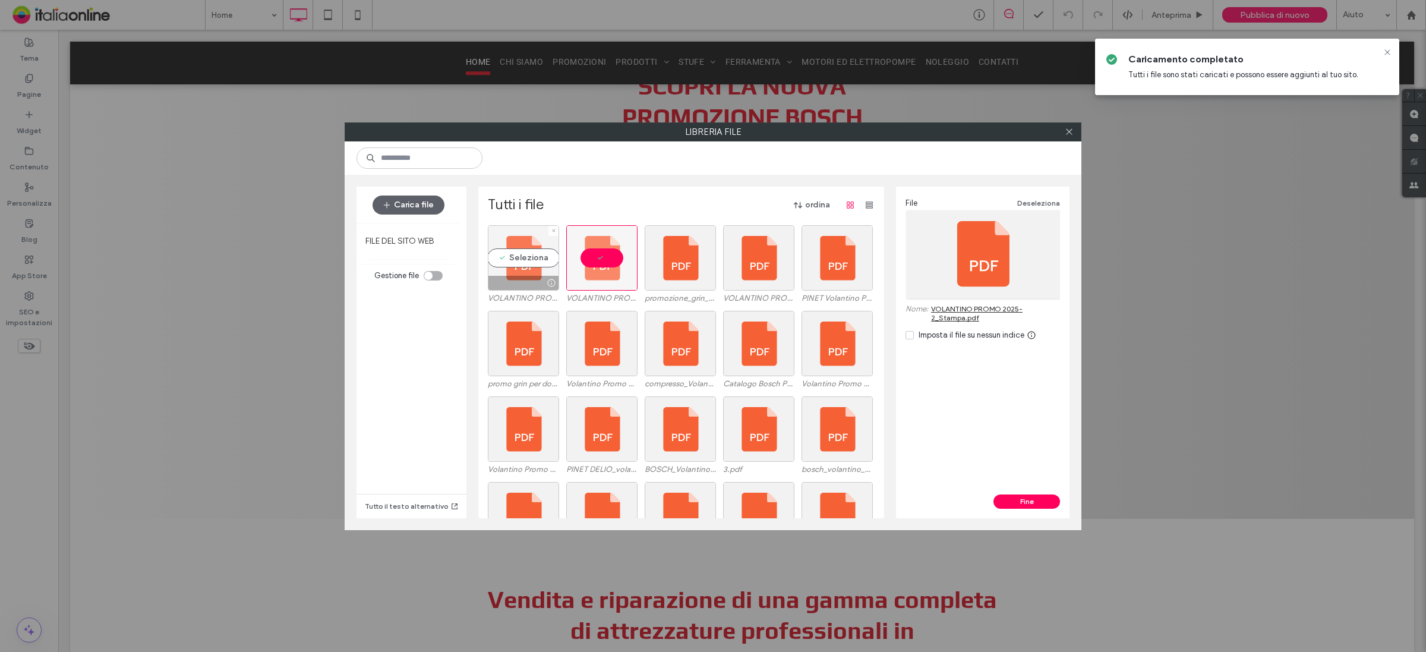
click at [516, 257] on div "Seleziona" at bounding box center [523, 257] width 71 height 65
click at [1021, 499] on button "Fine" at bounding box center [1026, 501] width 67 height 14
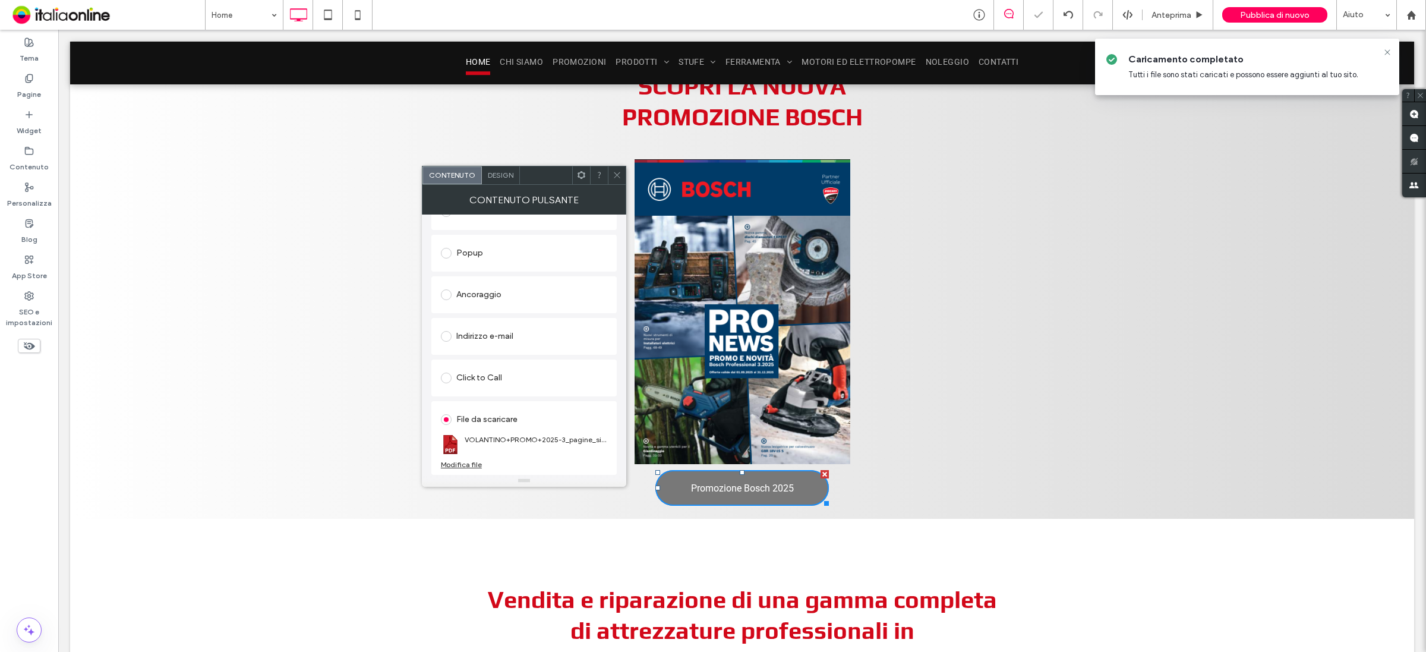
click at [618, 176] on use at bounding box center [617, 175] width 6 height 6
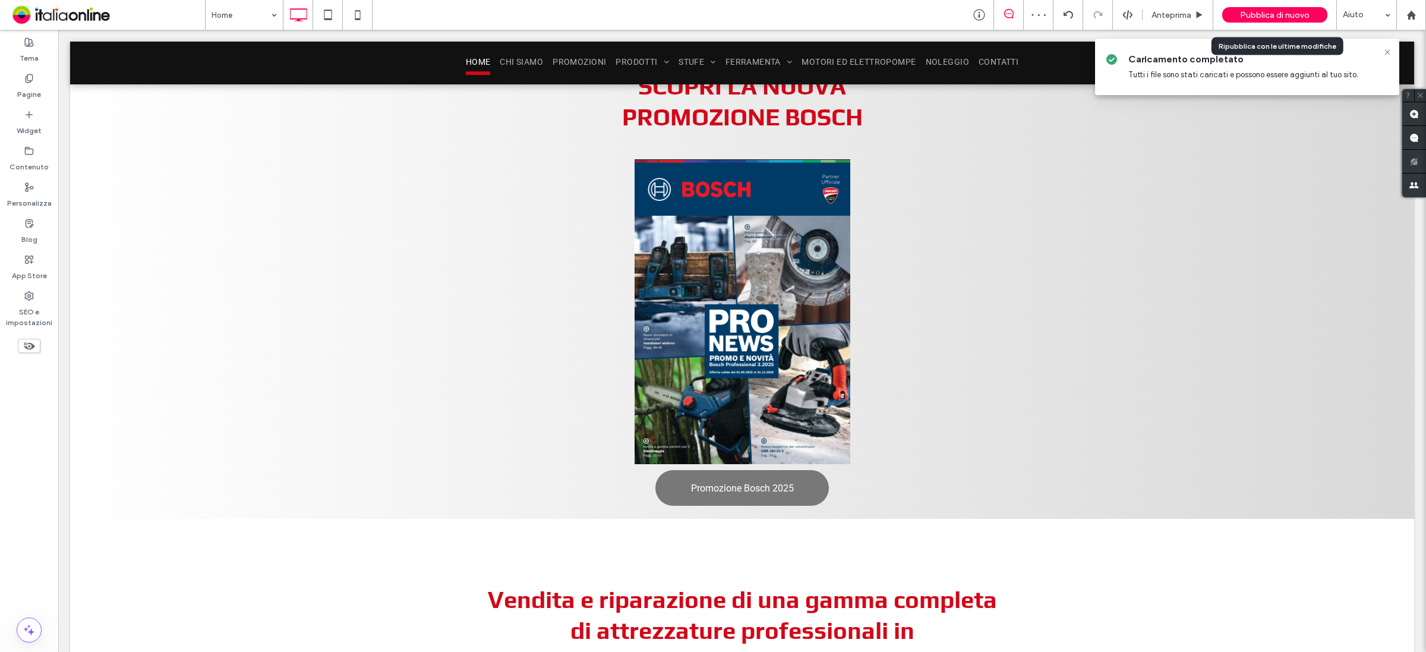
click at [1282, 17] on span "Pubblica di nuovo" at bounding box center [1275, 15] width 70 height 10
